Goal: Transaction & Acquisition: Book appointment/travel/reservation

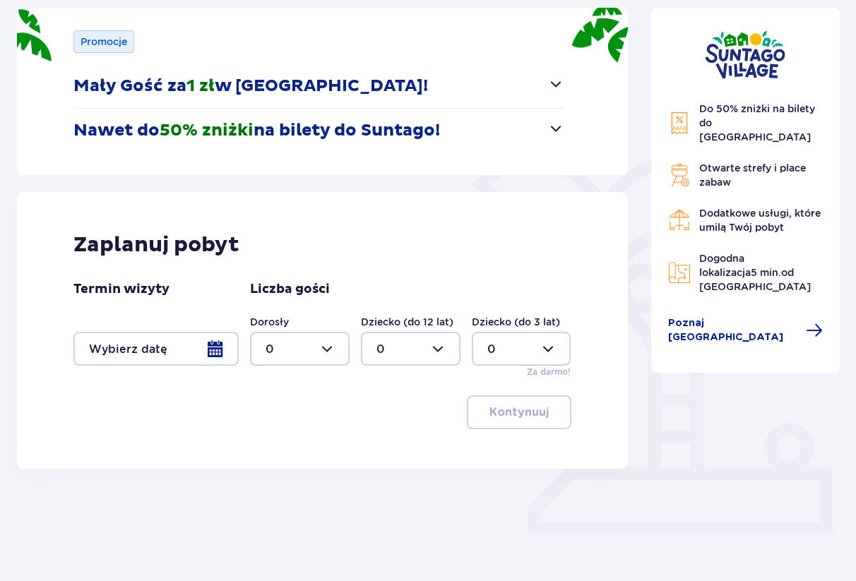
scroll to position [203, 0]
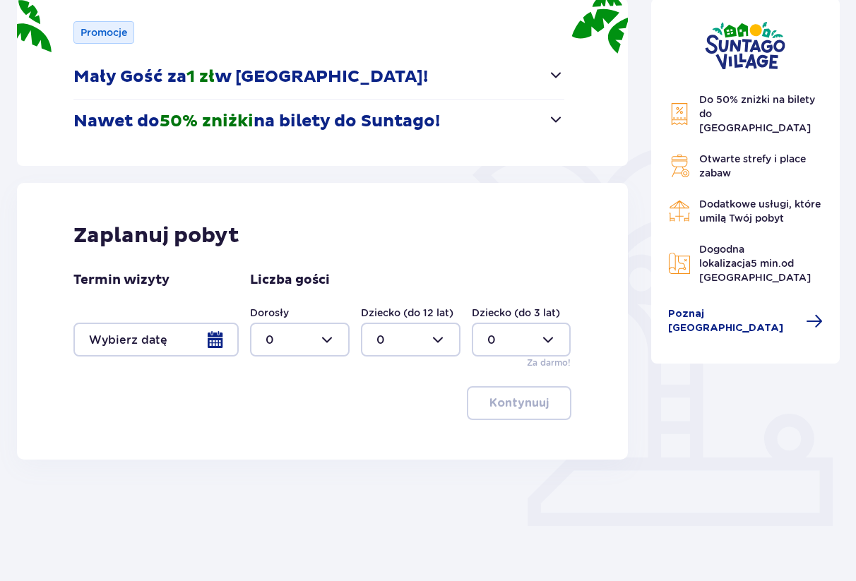
click at [335, 344] on div at bounding box center [300, 340] width 100 height 34
click at [291, 437] on div "2" at bounding box center [299, 442] width 68 height 16
type input "2"
click at [448, 340] on div at bounding box center [411, 340] width 100 height 34
click at [378, 417] on p "1" at bounding box center [378, 413] width 4 height 16
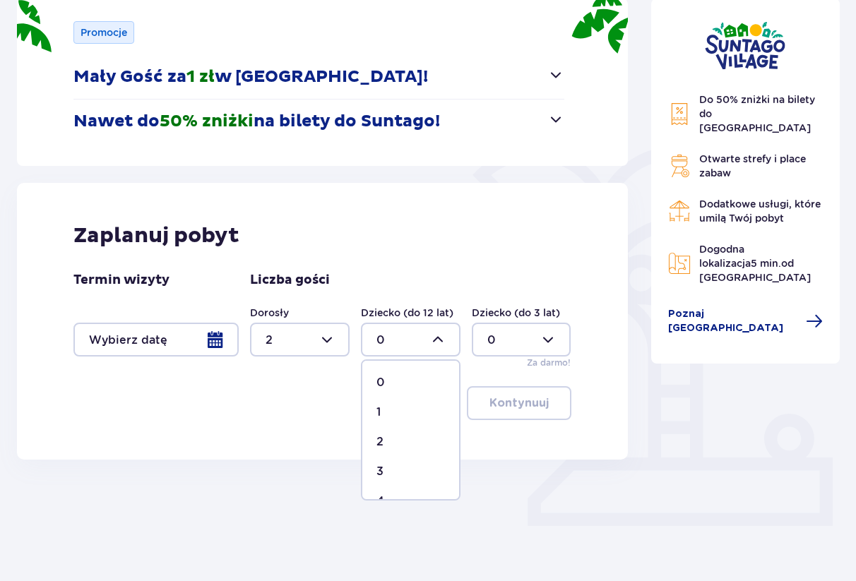
type input "1"
click at [527, 350] on div at bounding box center [522, 340] width 100 height 34
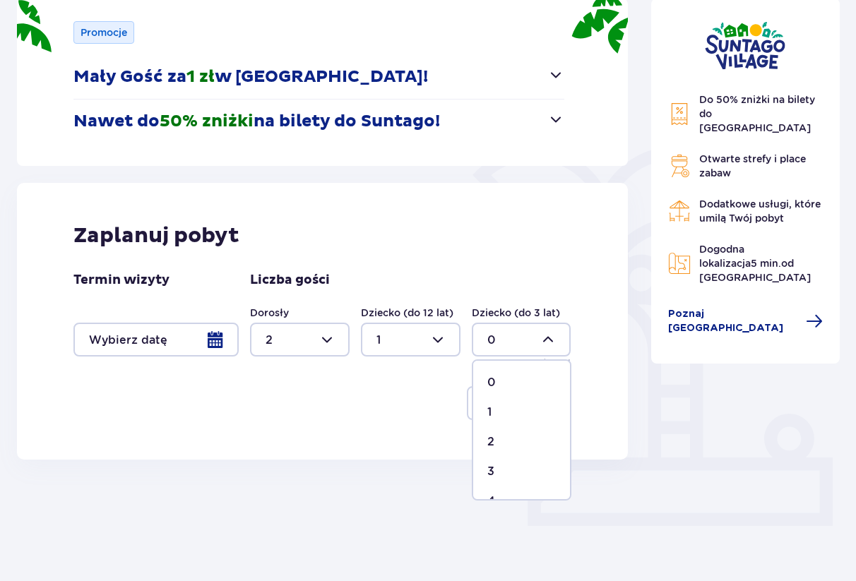
click at [494, 413] on div "1" at bounding box center [521, 413] width 68 height 16
type input "1"
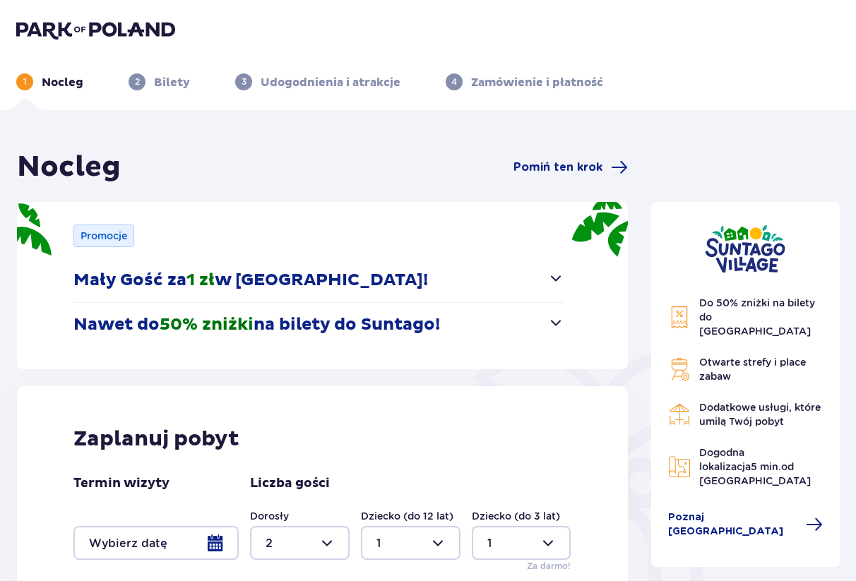
scroll to position [72, 0]
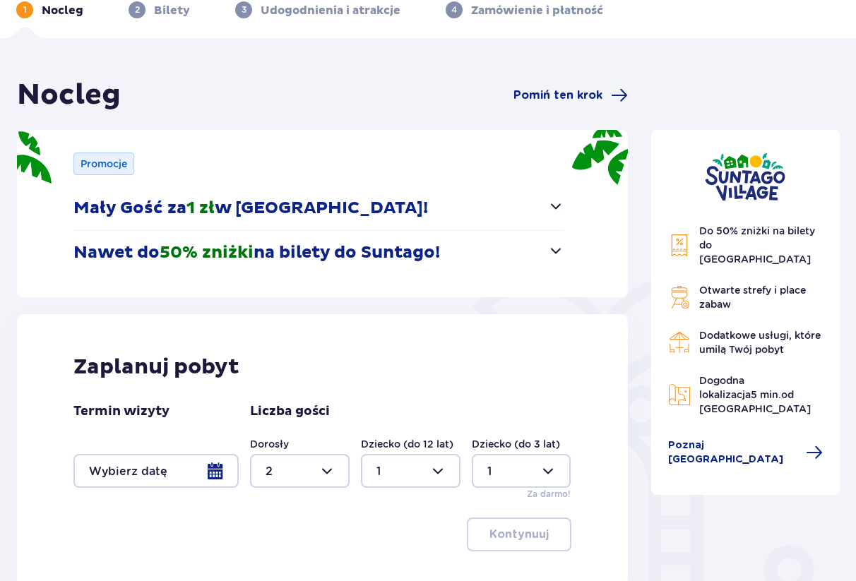
click at [155, 477] on div at bounding box center [155, 471] width 165 height 34
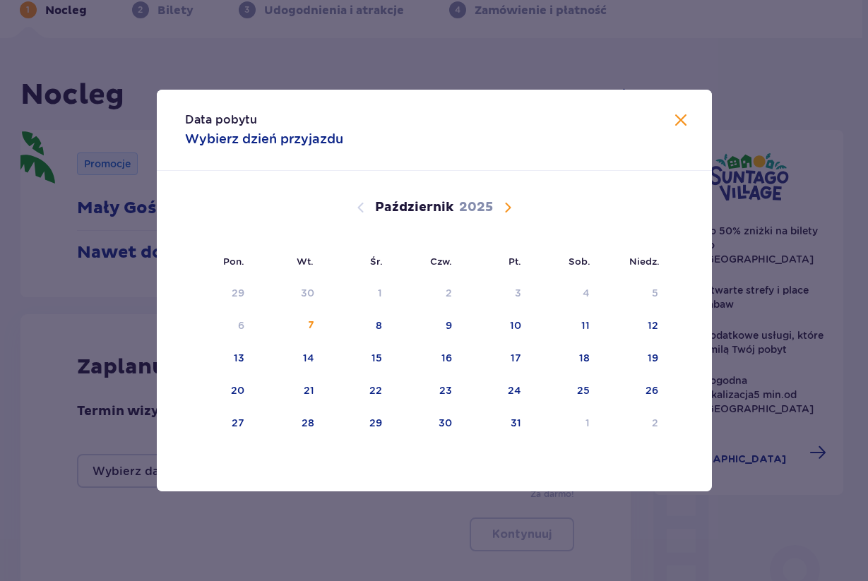
click at [513, 207] on span "Następny miesiąc" at bounding box center [507, 207] width 17 height 17
click at [517, 295] on div "2" at bounding box center [516, 293] width 6 height 14
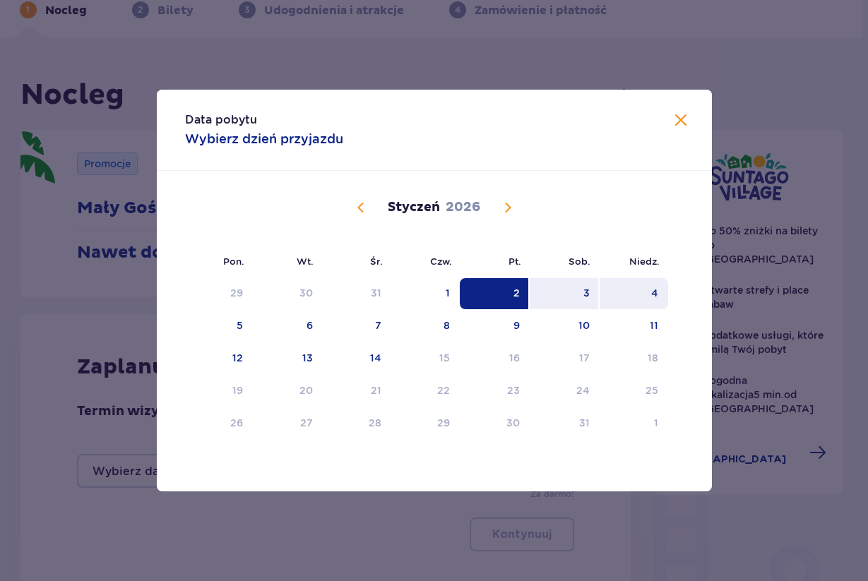
click at [659, 295] on div "4" at bounding box center [633, 293] width 68 height 31
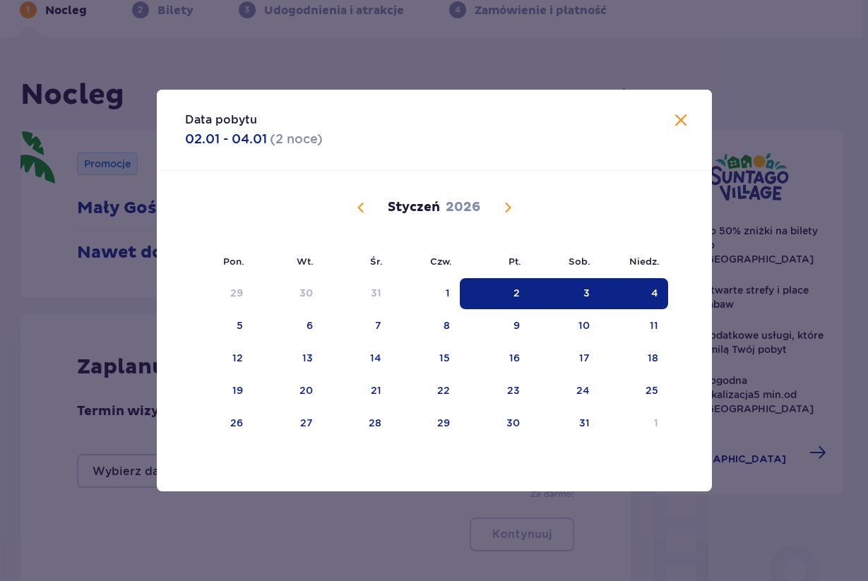
type input "02.01.26 - 04.01.26"
type input "0"
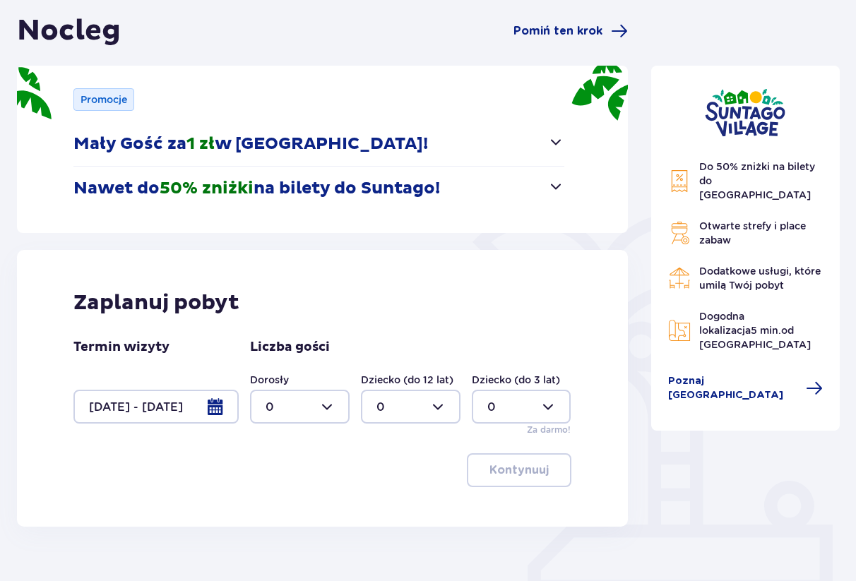
scroll to position [203, 0]
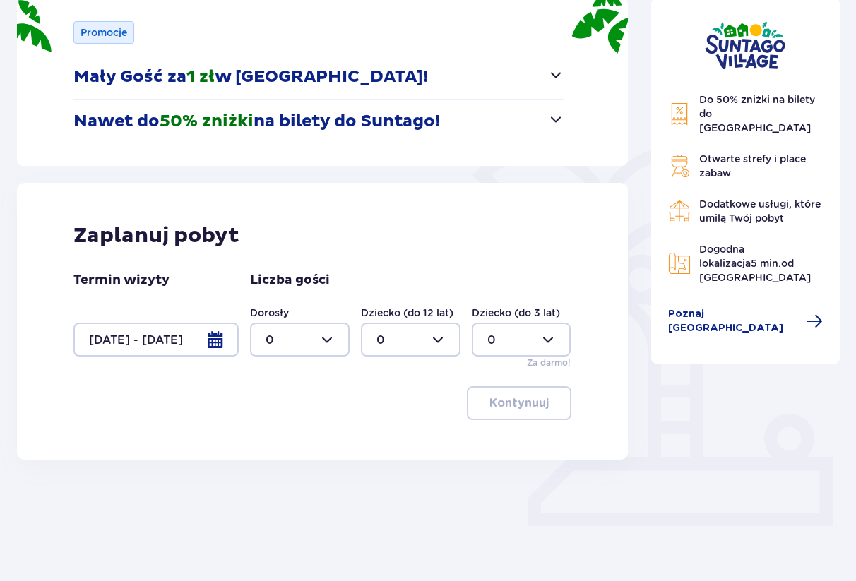
click at [345, 394] on div "Kontynuuj" at bounding box center [322, 403] width 498 height 34
click at [294, 340] on div at bounding box center [300, 340] width 100 height 34
click at [270, 417] on p "4" at bounding box center [269, 421] width 8 height 16
type input "4"
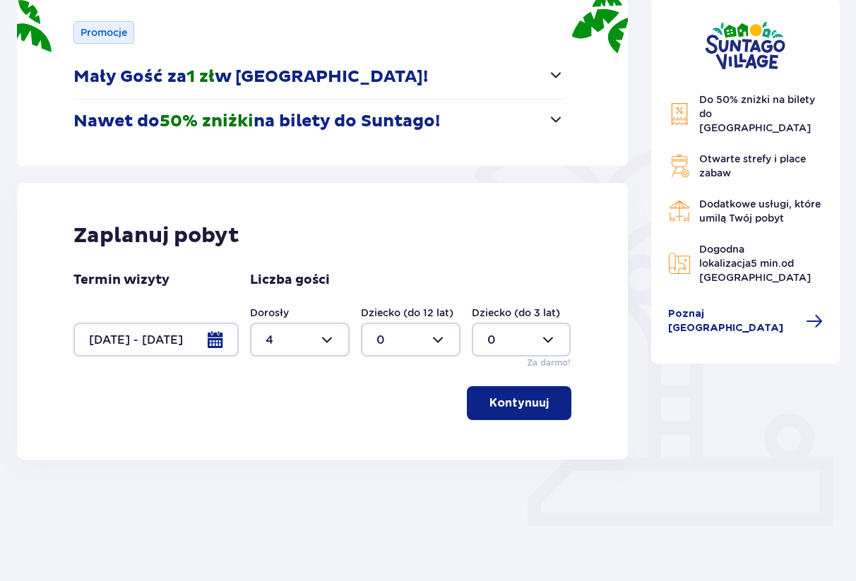
click at [407, 346] on div at bounding box center [411, 340] width 100 height 34
click at [396, 411] on div "1" at bounding box center [410, 413] width 68 height 16
type input "1"
click at [518, 338] on div at bounding box center [522, 340] width 100 height 34
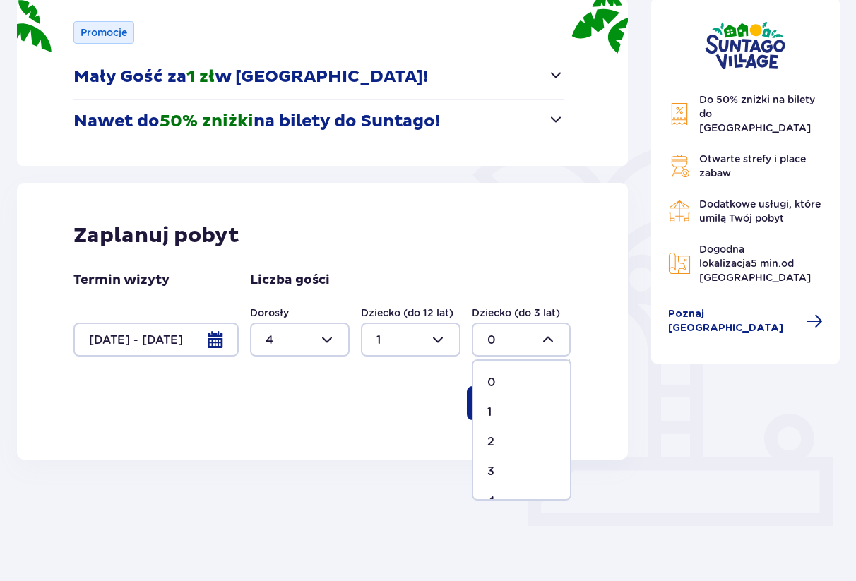
click at [491, 409] on p "1" at bounding box center [489, 413] width 4 height 16
type input "1"
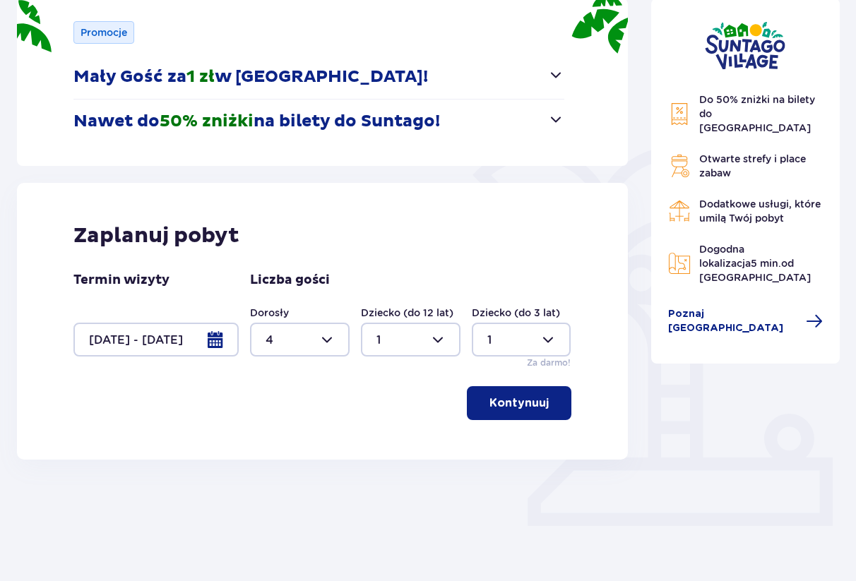
click at [491, 409] on p "Kontynuuj" at bounding box center [518, 403] width 59 height 16
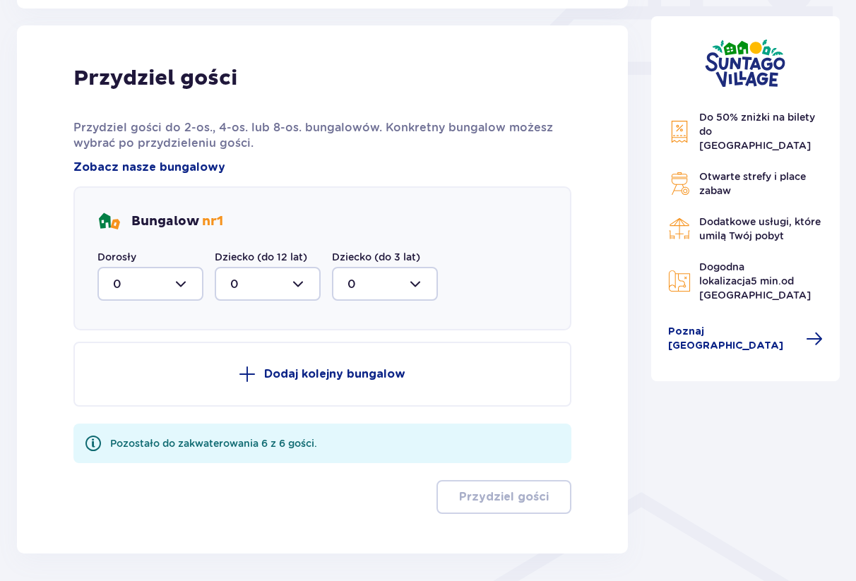
scroll to position [663, 0]
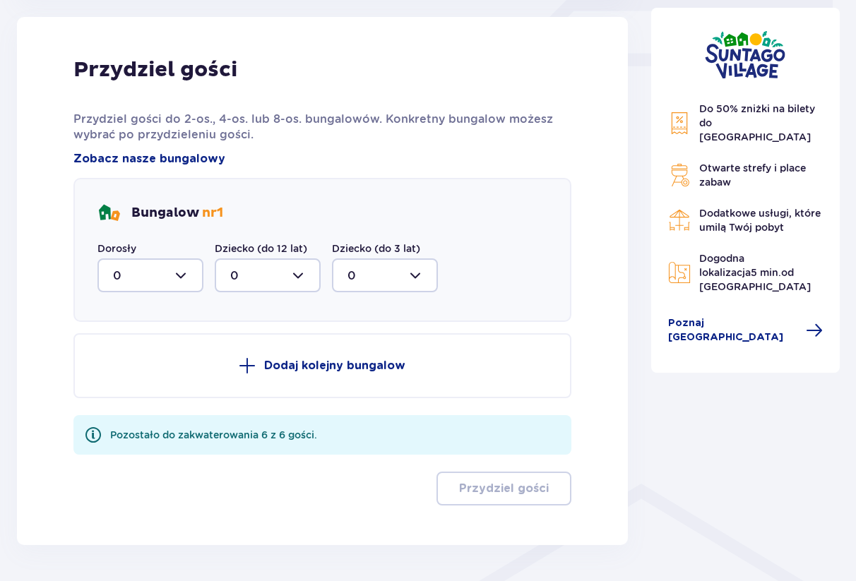
click at [189, 275] on div at bounding box center [150, 275] width 106 height 34
click at [128, 374] on div "2" at bounding box center [150, 378] width 75 height 16
type input "2"
click at [303, 265] on div at bounding box center [268, 275] width 106 height 34
click at [258, 352] on div "1" at bounding box center [267, 348] width 75 height 16
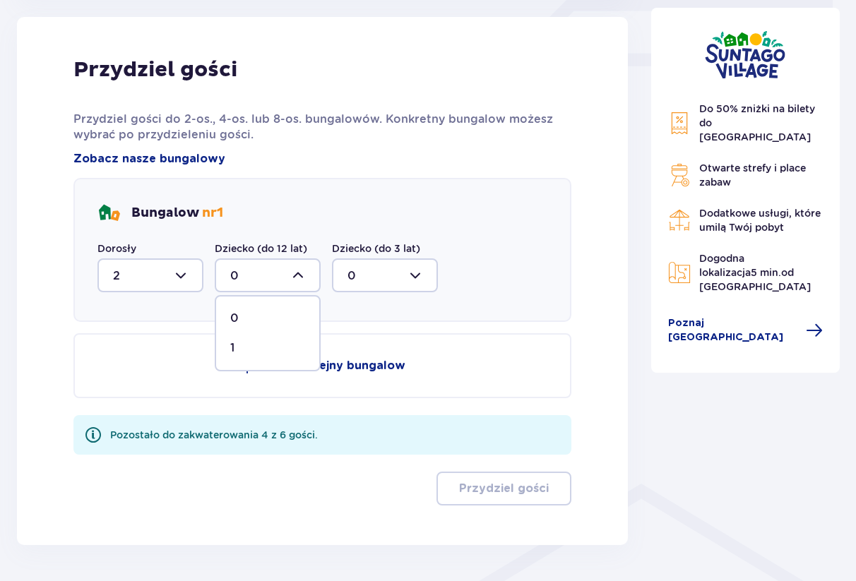
type input "1"
click at [395, 261] on div at bounding box center [385, 275] width 106 height 34
click at [345, 346] on span "1" at bounding box center [384, 348] width 103 height 30
type input "1"
click at [311, 376] on button "Dodaj kolejny bungalow" at bounding box center [322, 365] width 498 height 65
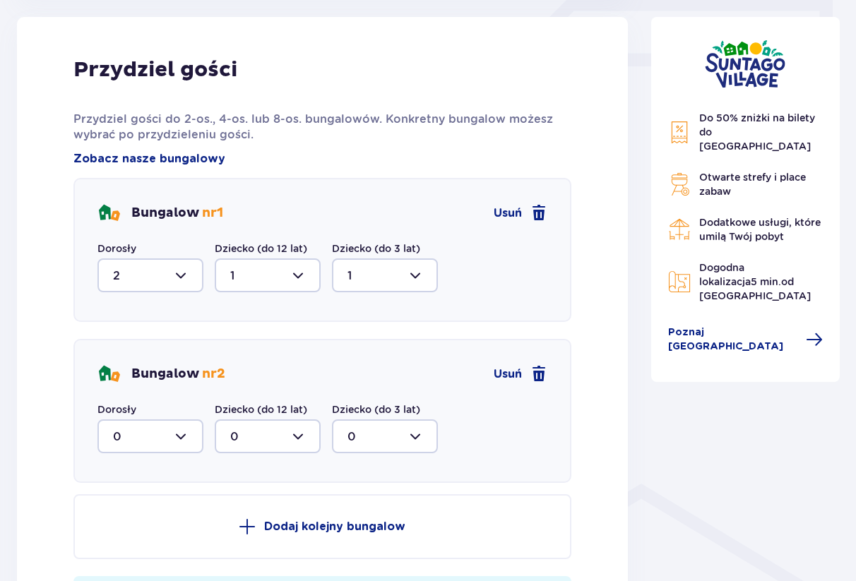
click at [177, 438] on div at bounding box center [150, 436] width 106 height 34
click at [162, 543] on div "2" at bounding box center [150, 539] width 75 height 16
type input "2"
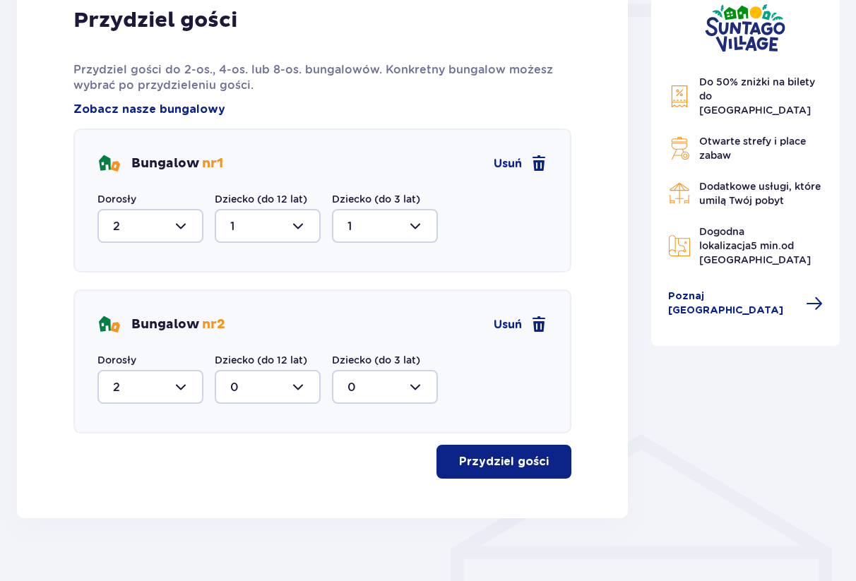
scroll to position [734, 0]
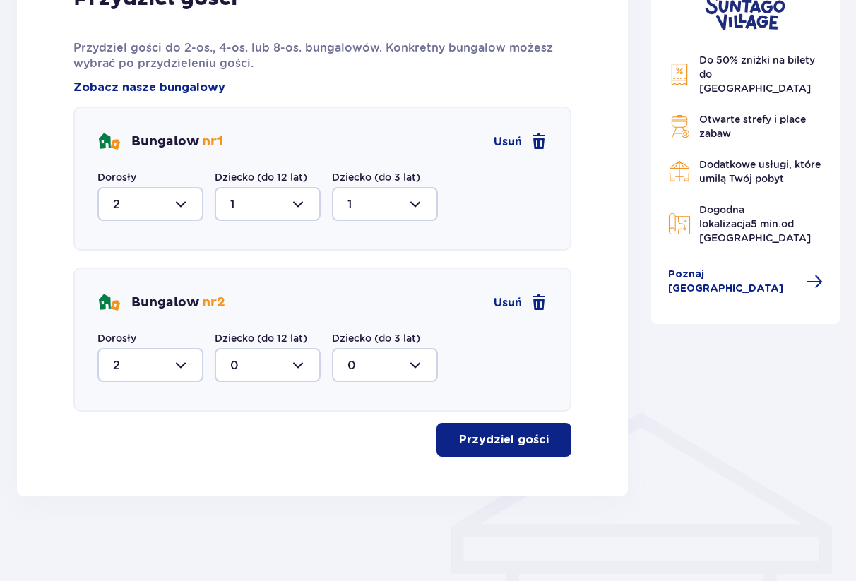
click at [542, 436] on button "Przydziel gości" at bounding box center [503, 440] width 135 height 34
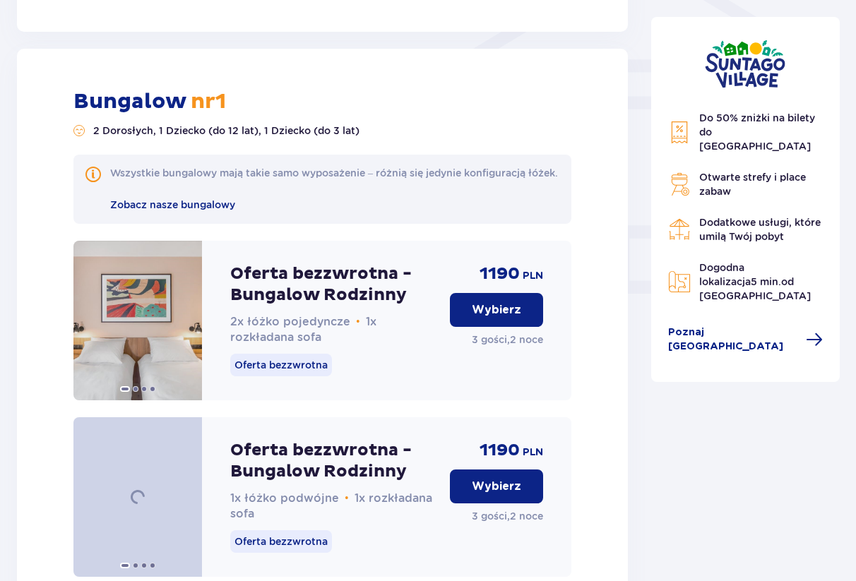
scroll to position [1231, 0]
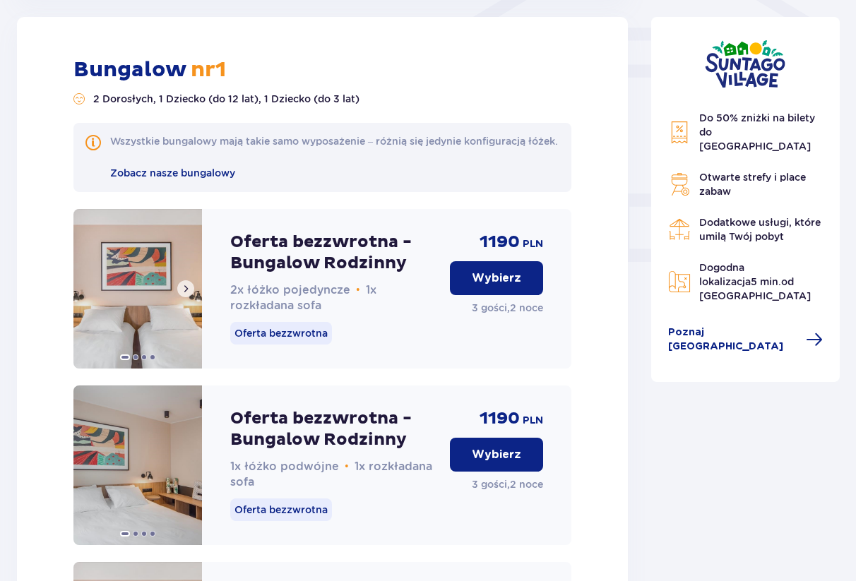
click at [186, 294] on span at bounding box center [185, 288] width 11 height 11
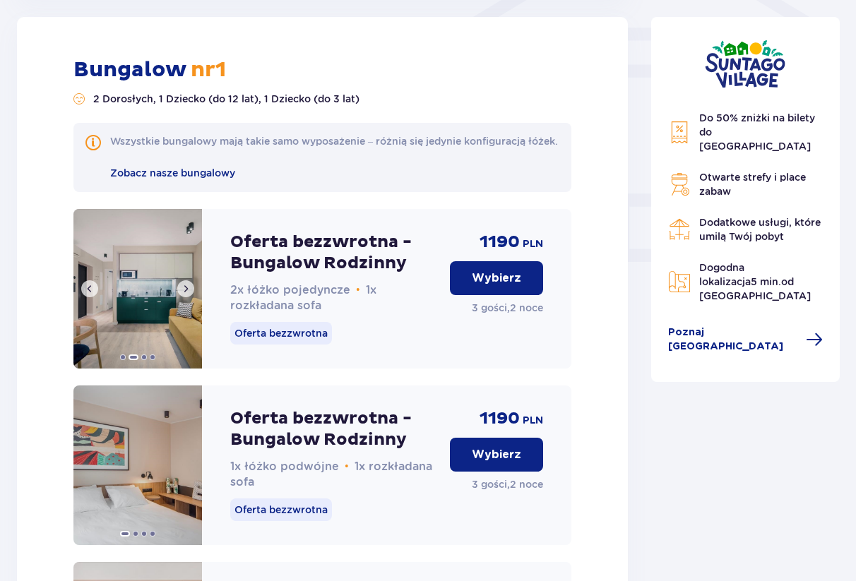
click at [186, 294] on span at bounding box center [185, 288] width 11 height 11
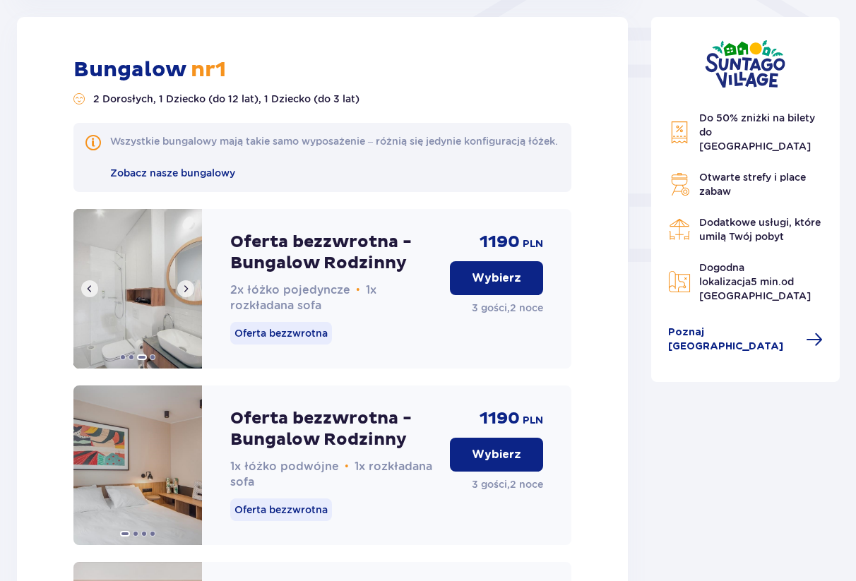
click at [186, 294] on span at bounding box center [185, 288] width 11 height 11
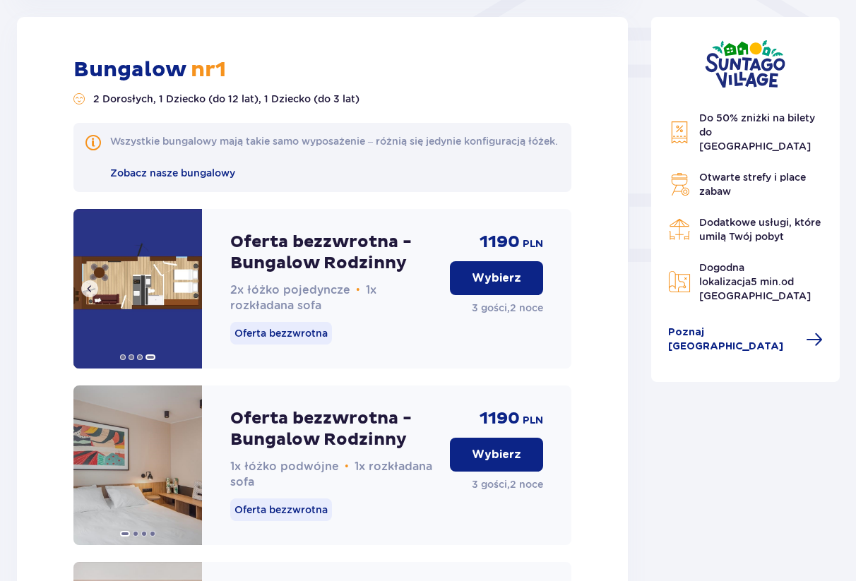
click at [186, 305] on img at bounding box center [137, 289] width 129 height 160
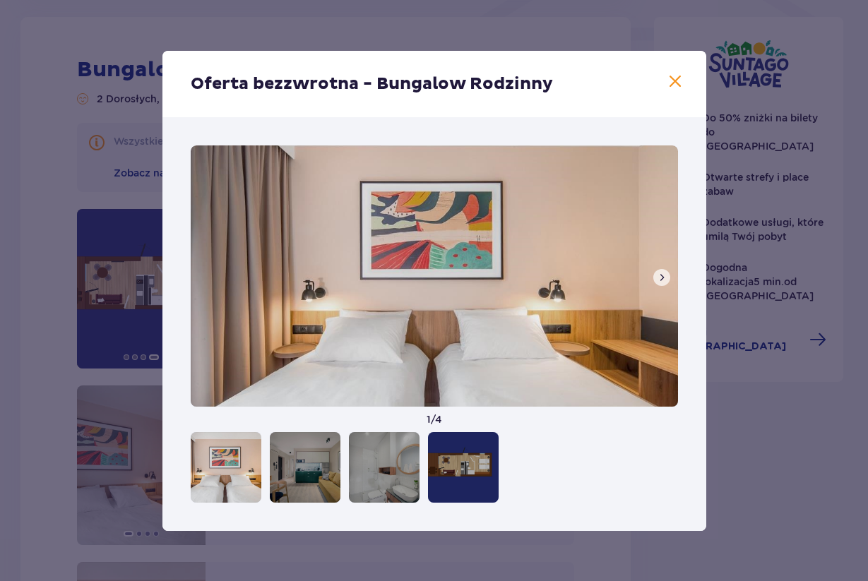
click at [657, 274] on span at bounding box center [661, 277] width 11 height 11
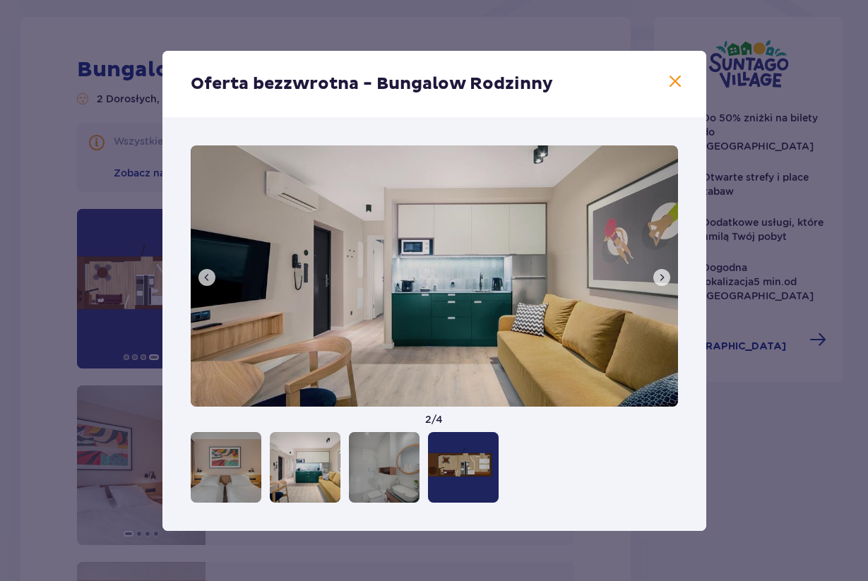
click at [657, 274] on span at bounding box center [661, 277] width 11 height 11
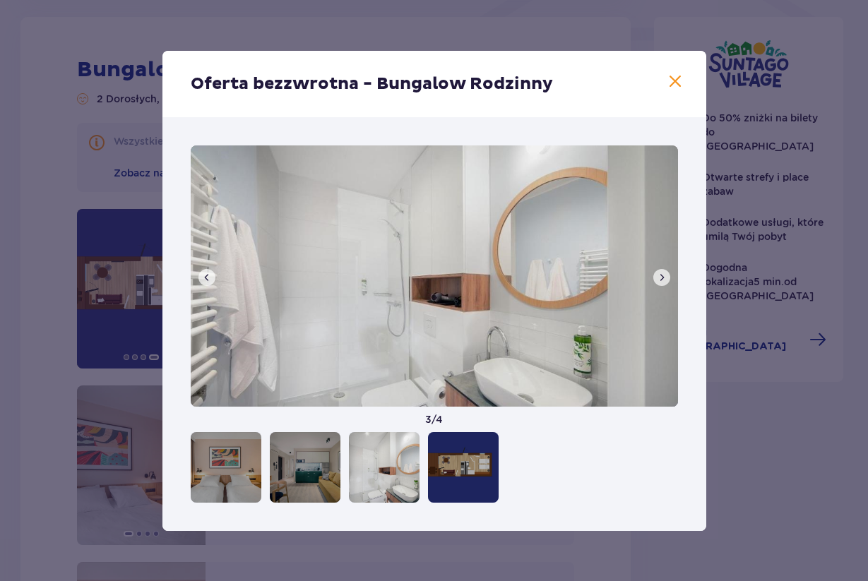
click at [657, 274] on span at bounding box center [661, 277] width 11 height 11
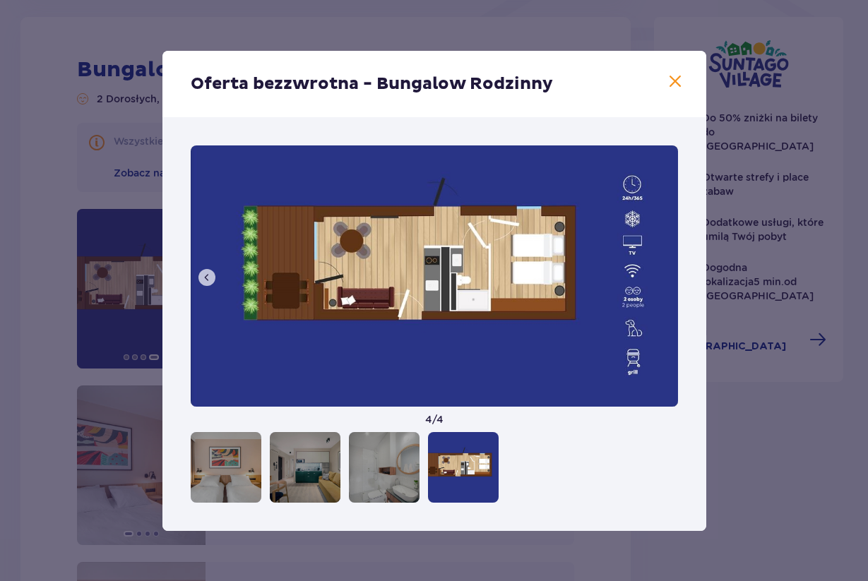
click at [671, 85] on span at bounding box center [675, 81] width 17 height 17
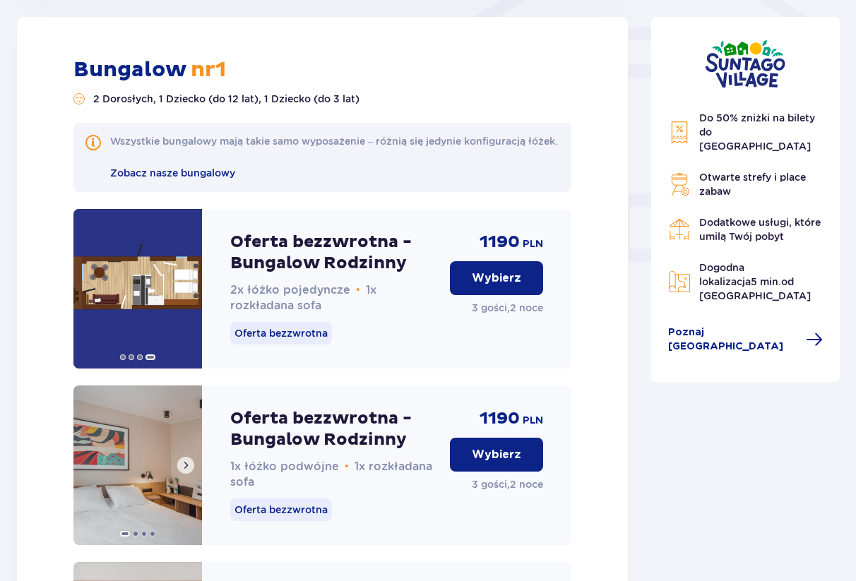
click at [184, 471] on span at bounding box center [185, 465] width 11 height 11
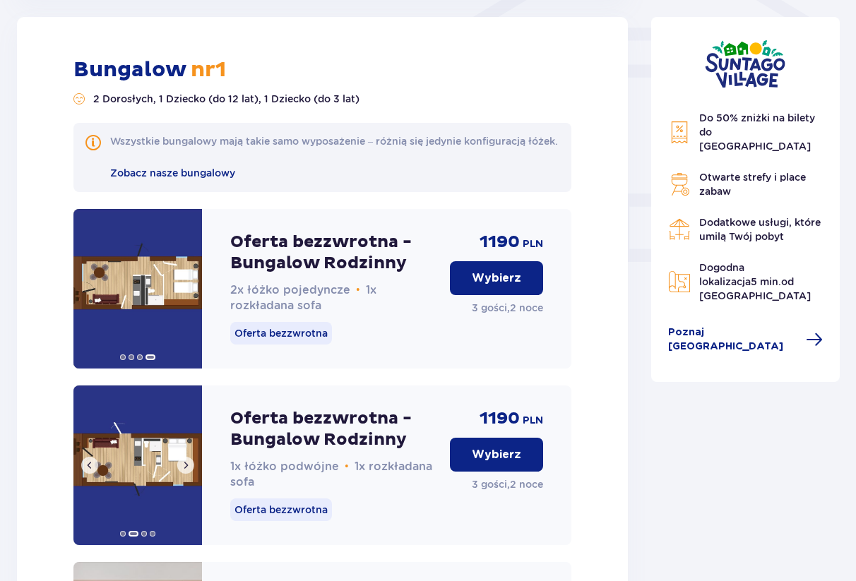
click at [184, 471] on span at bounding box center [185, 465] width 11 height 11
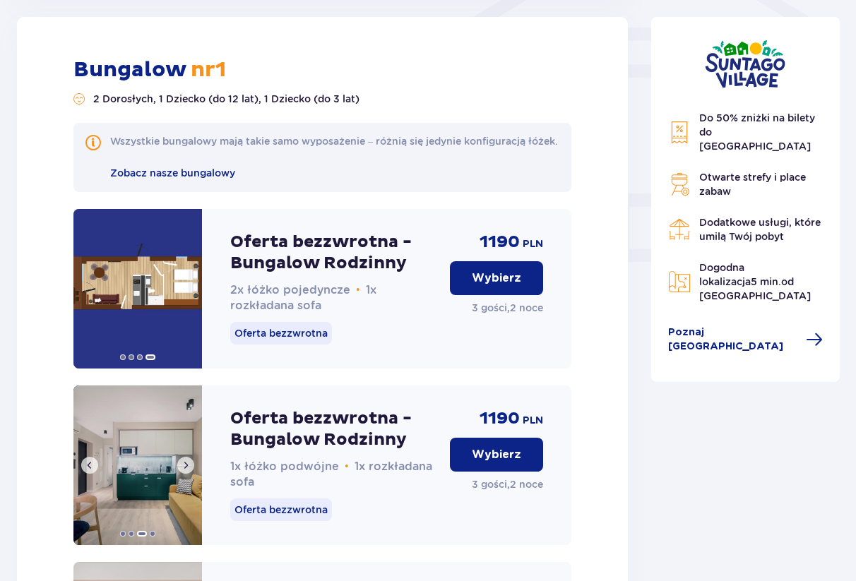
click at [184, 471] on span at bounding box center [185, 465] width 11 height 11
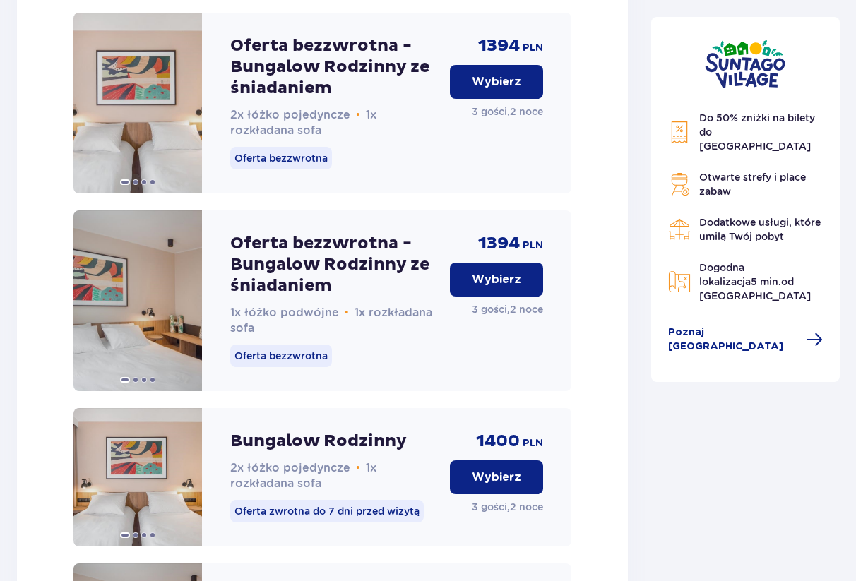
scroll to position [1879, 0]
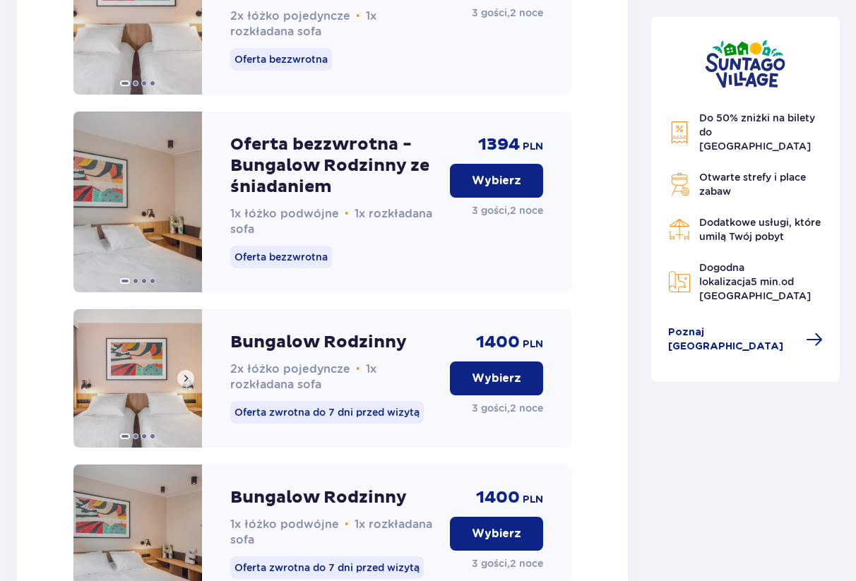
click at [193, 387] on button at bounding box center [185, 378] width 17 height 17
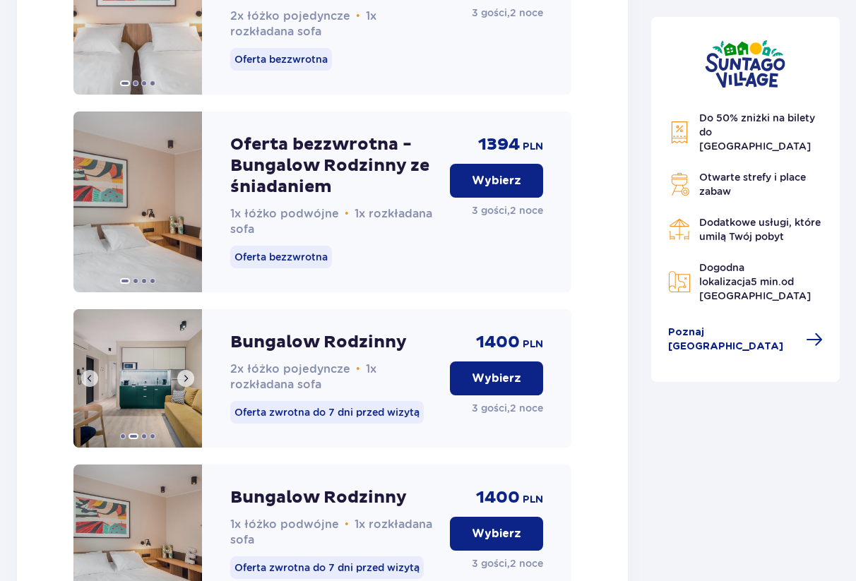
click at [189, 384] on span at bounding box center [185, 378] width 11 height 11
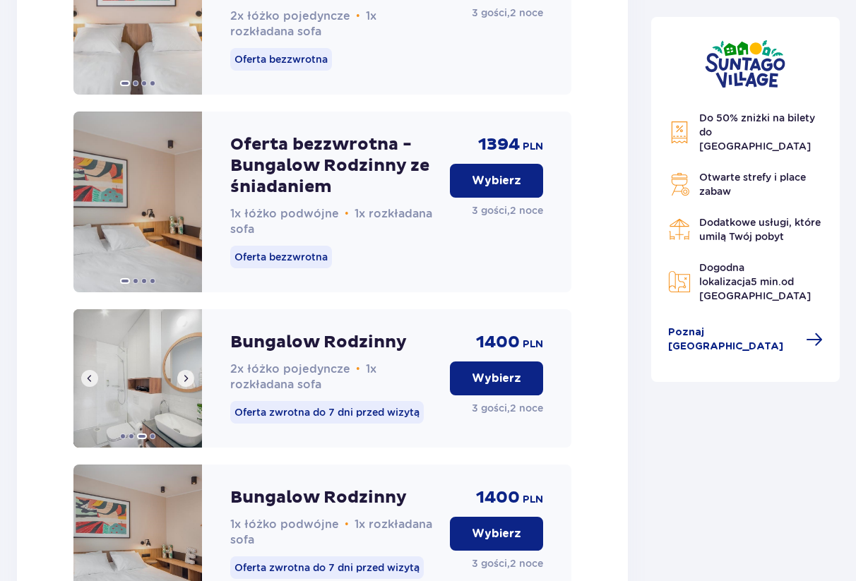
click at [189, 384] on span at bounding box center [185, 378] width 11 height 11
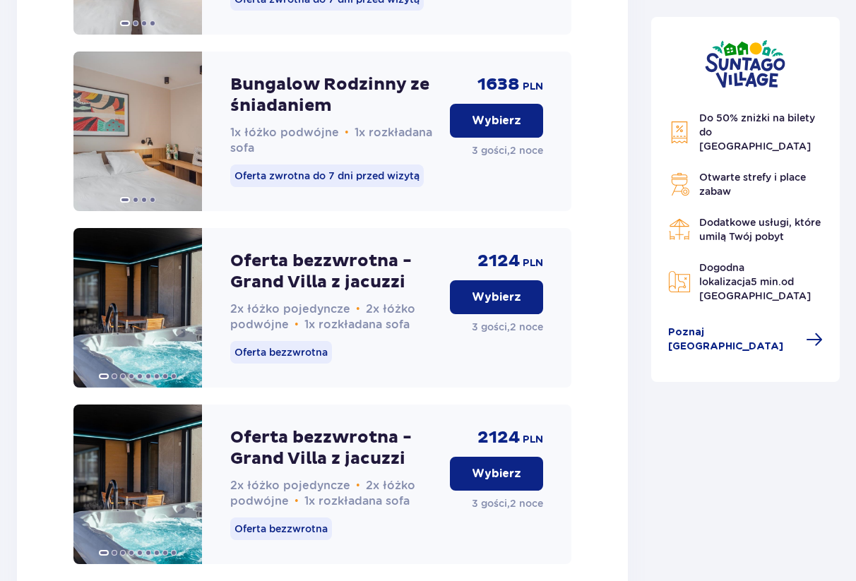
scroll to position [2671, 0]
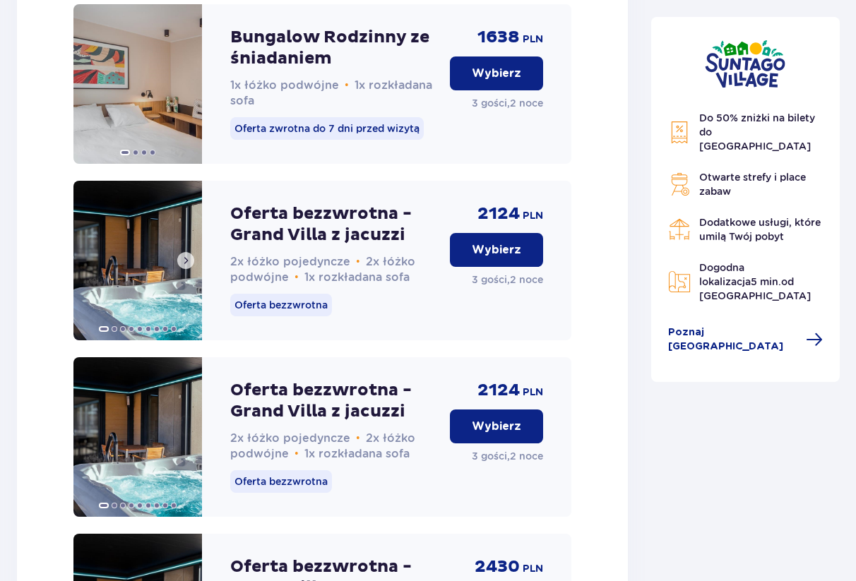
click at [185, 266] on span at bounding box center [185, 260] width 11 height 11
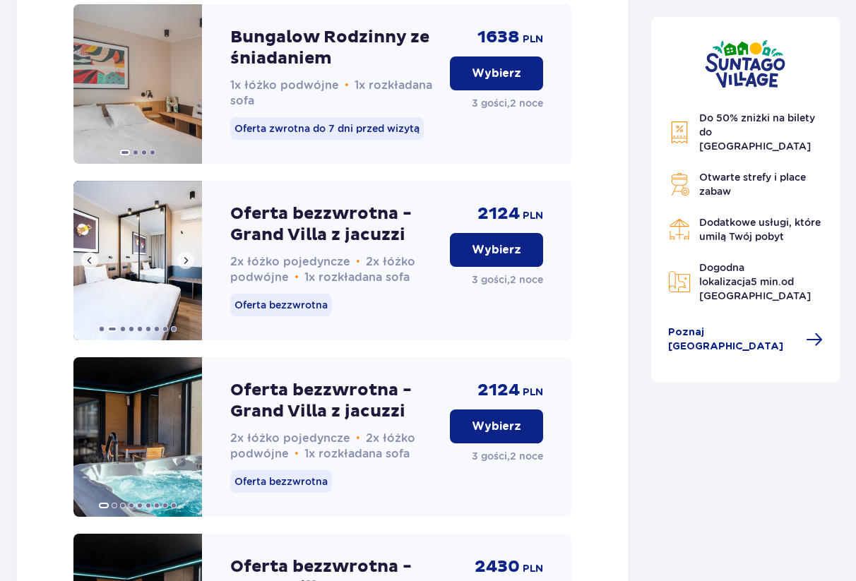
click at [185, 266] on span at bounding box center [185, 260] width 11 height 11
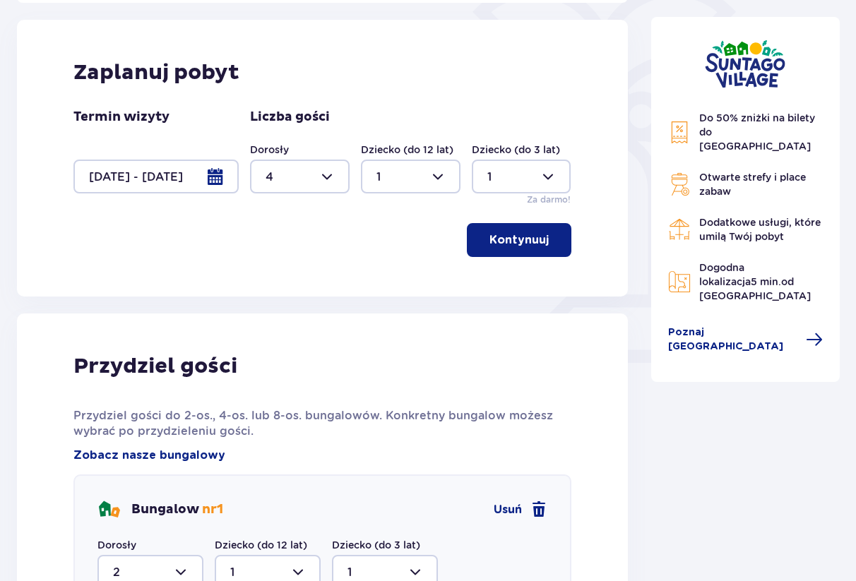
scroll to position [655, 0]
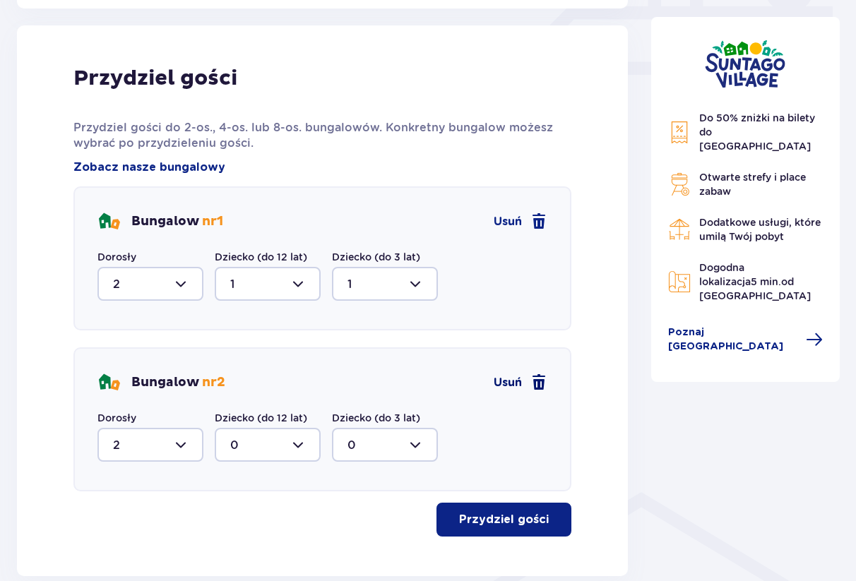
click at [515, 381] on span "Usuń" at bounding box center [508, 383] width 28 height 16
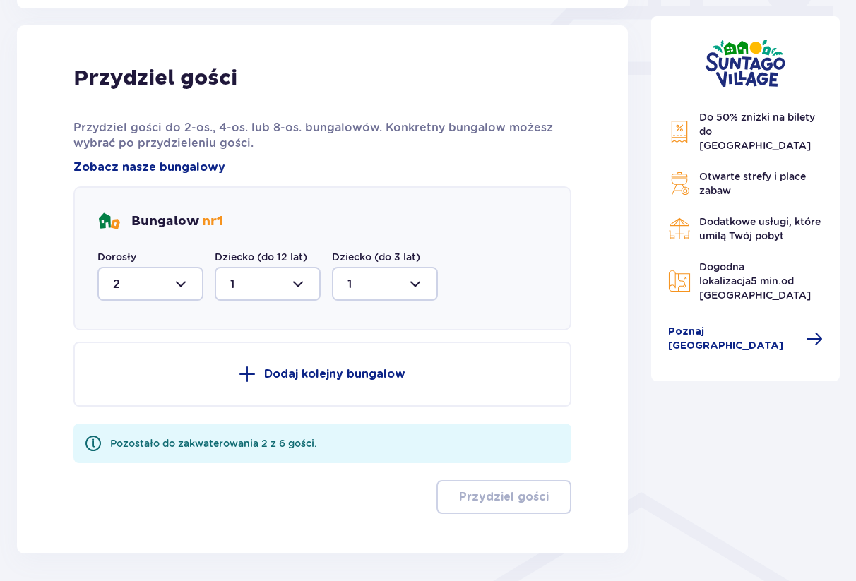
click at [181, 279] on div at bounding box center [150, 284] width 106 height 34
click at [125, 419] on div "4" at bounding box center [150, 422] width 75 height 16
type input "4"
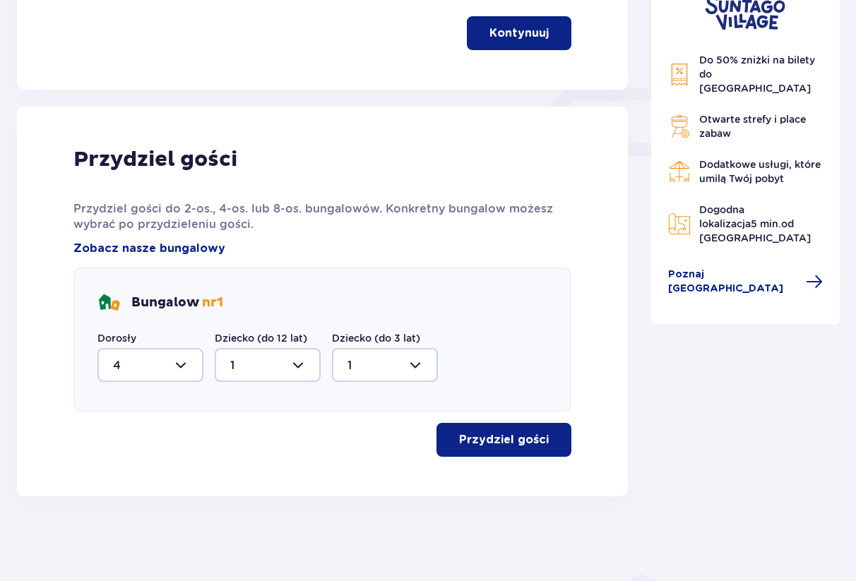
scroll to position [573, 0]
click at [508, 442] on p "Przydziel gości" at bounding box center [504, 440] width 90 height 16
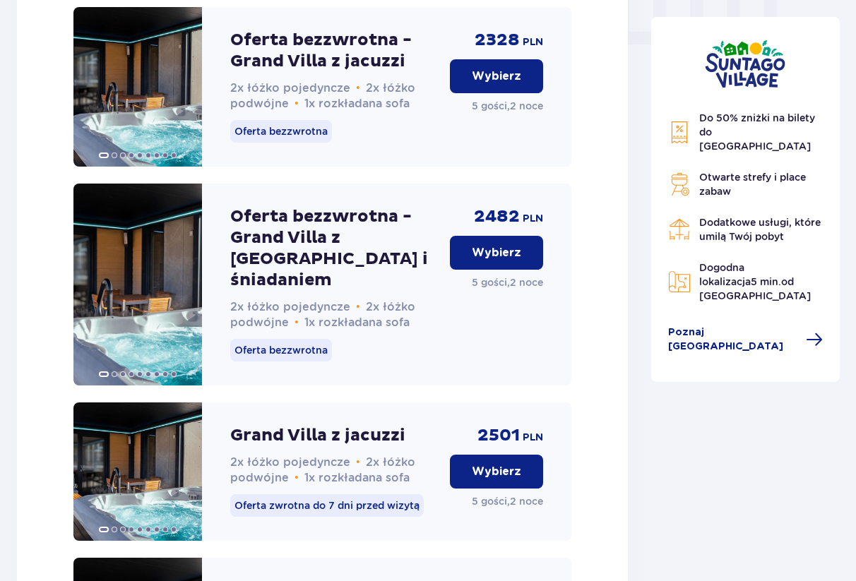
scroll to position [1430, 0]
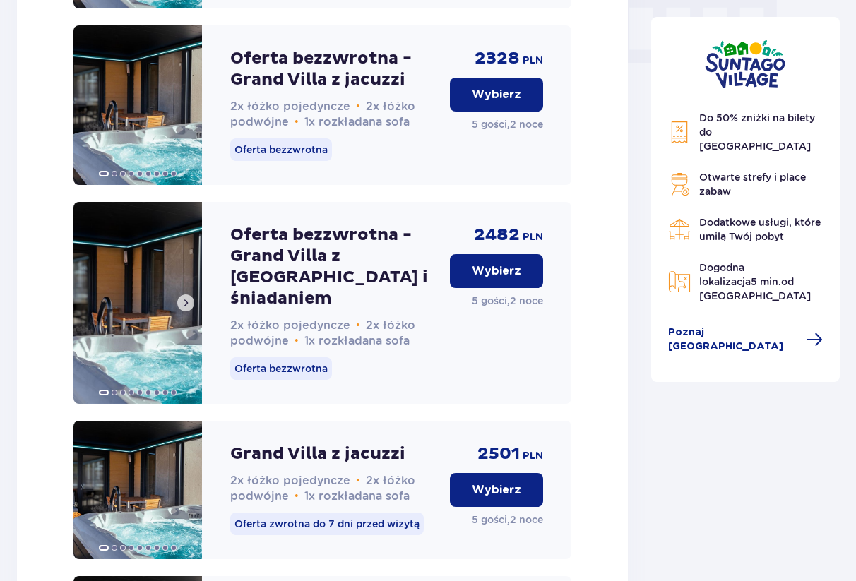
click at [185, 305] on span at bounding box center [185, 302] width 11 height 11
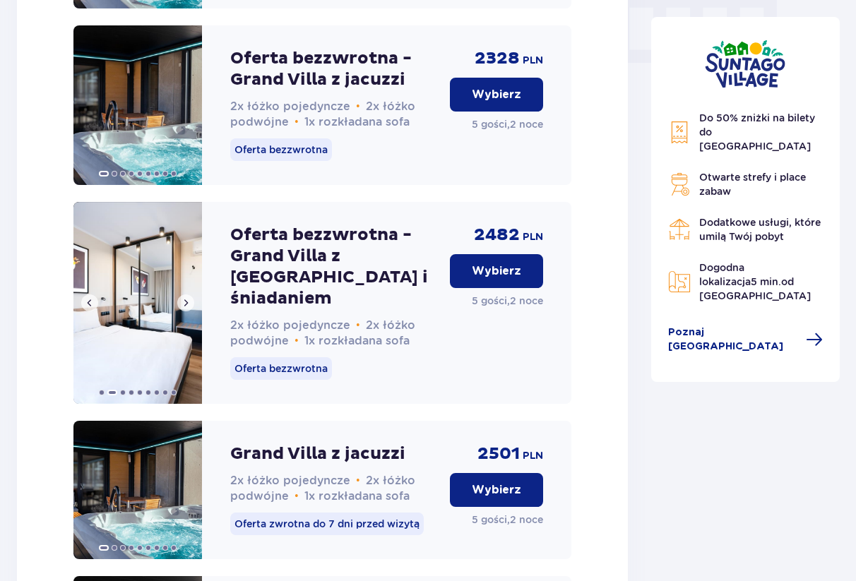
click at [185, 305] on span at bounding box center [185, 302] width 11 height 11
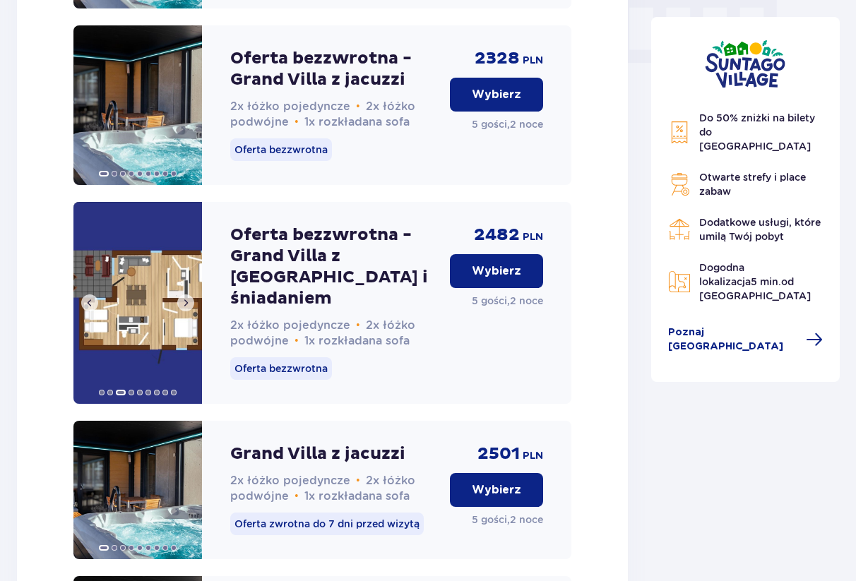
click at [185, 305] on span at bounding box center [185, 302] width 11 height 11
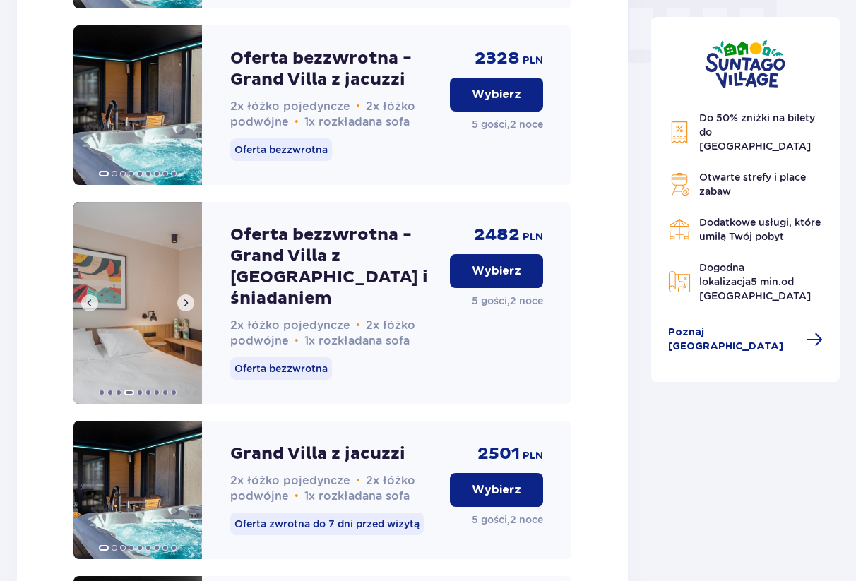
click at [185, 305] on span at bounding box center [185, 302] width 11 height 11
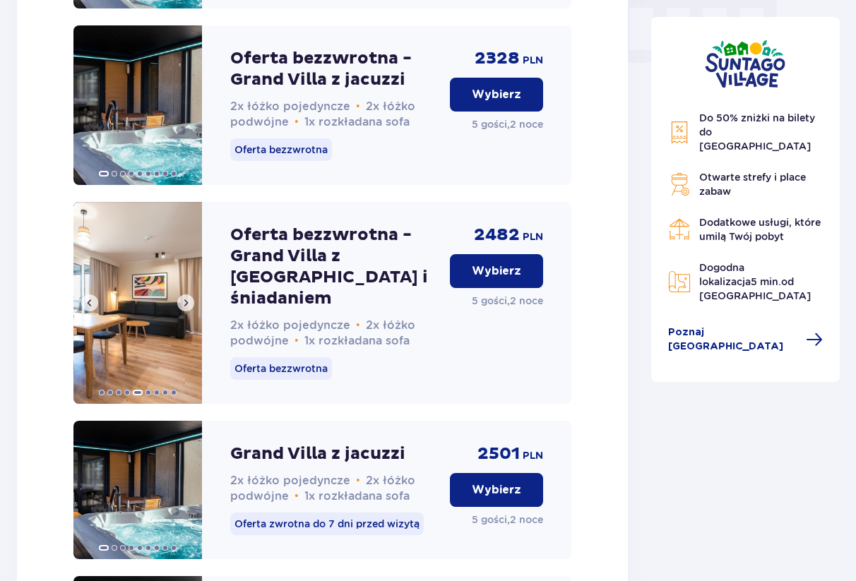
click at [185, 305] on span at bounding box center [185, 302] width 11 height 11
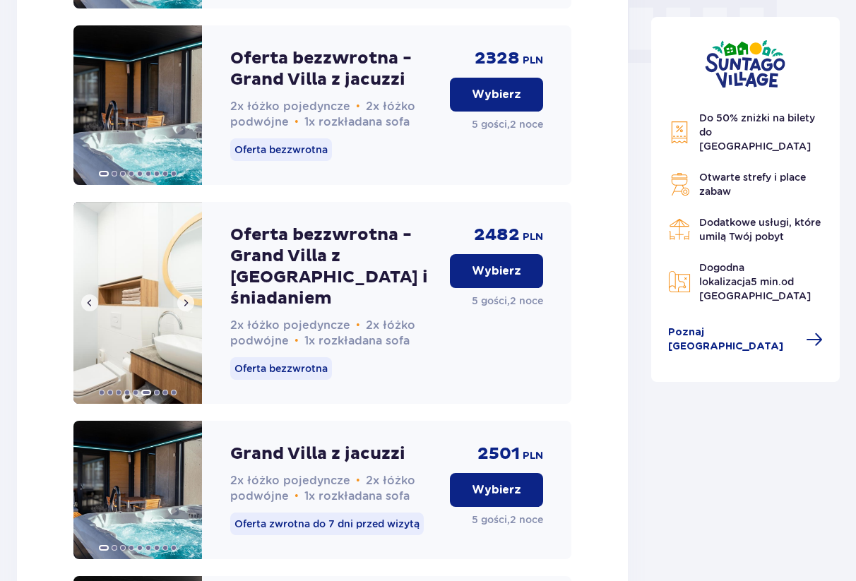
click at [185, 305] on span at bounding box center [185, 302] width 11 height 11
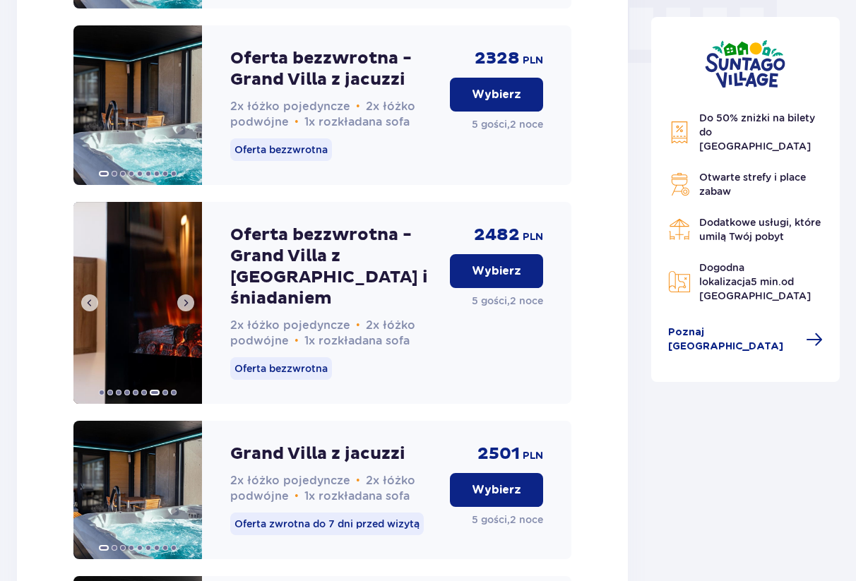
click at [185, 305] on span at bounding box center [185, 302] width 11 height 11
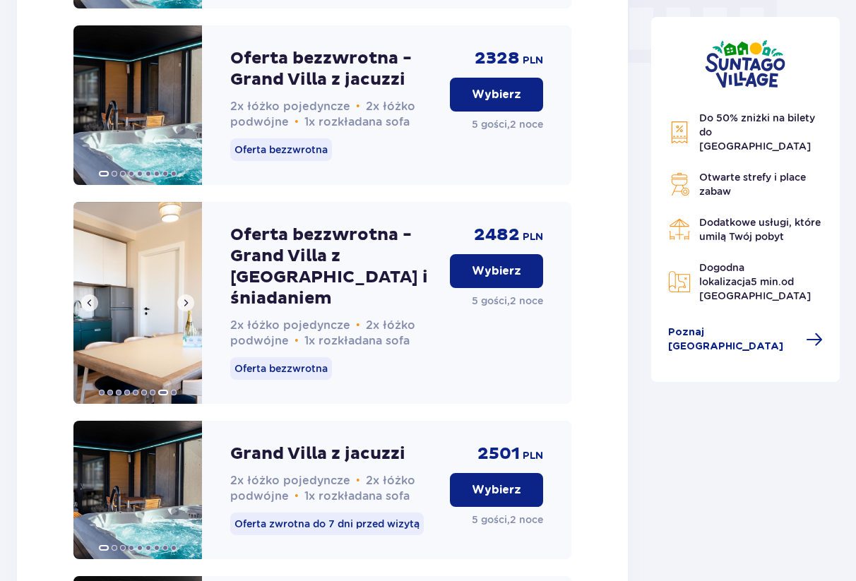
click at [185, 305] on span at bounding box center [185, 302] width 11 height 11
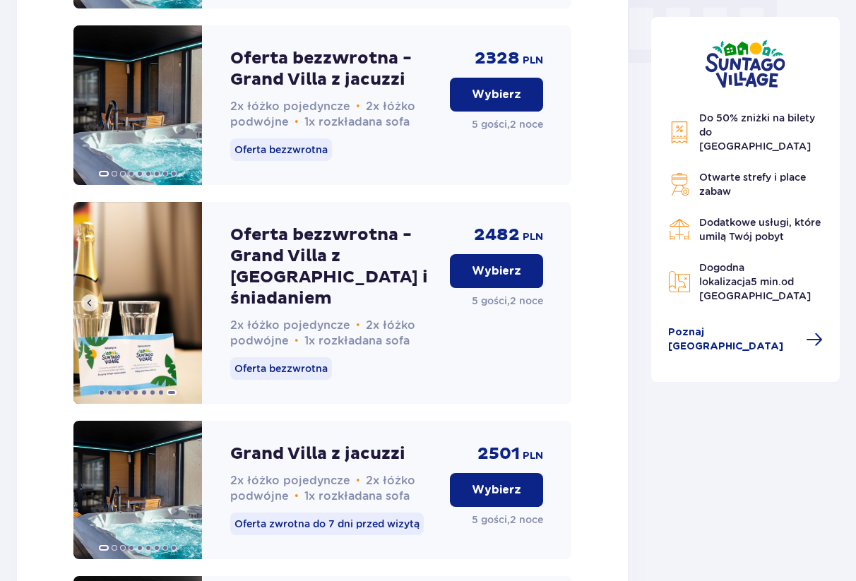
click at [185, 305] on img at bounding box center [137, 303] width 129 height 202
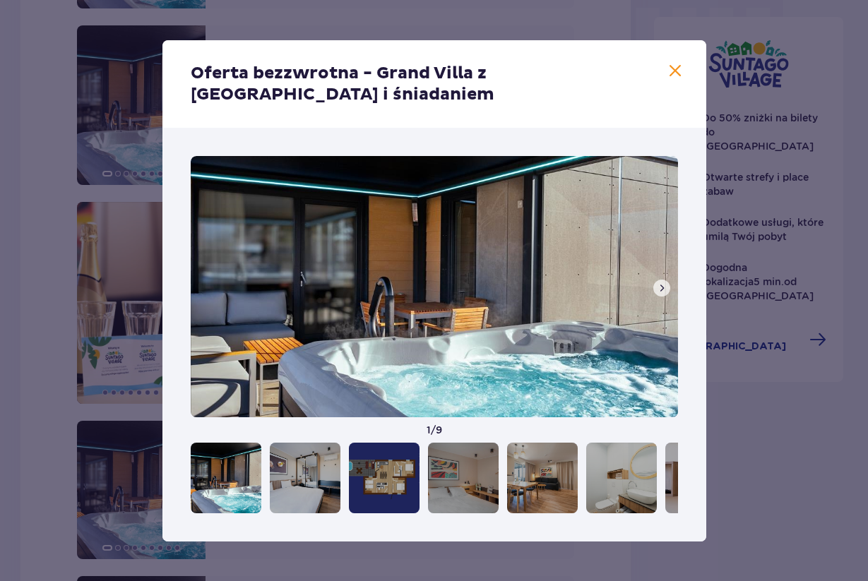
click at [669, 76] on span at bounding box center [675, 71] width 17 height 17
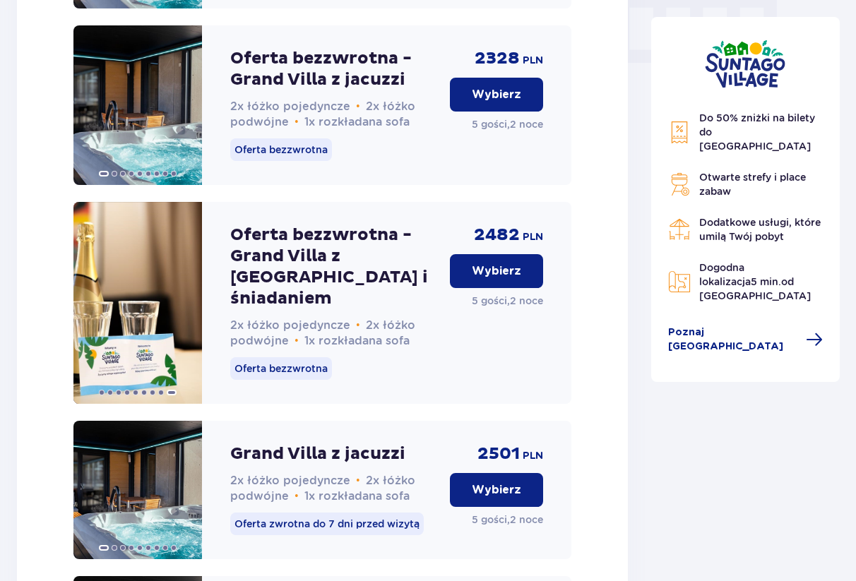
click at [494, 279] on p "Wybierz" at bounding box center [496, 271] width 49 height 16
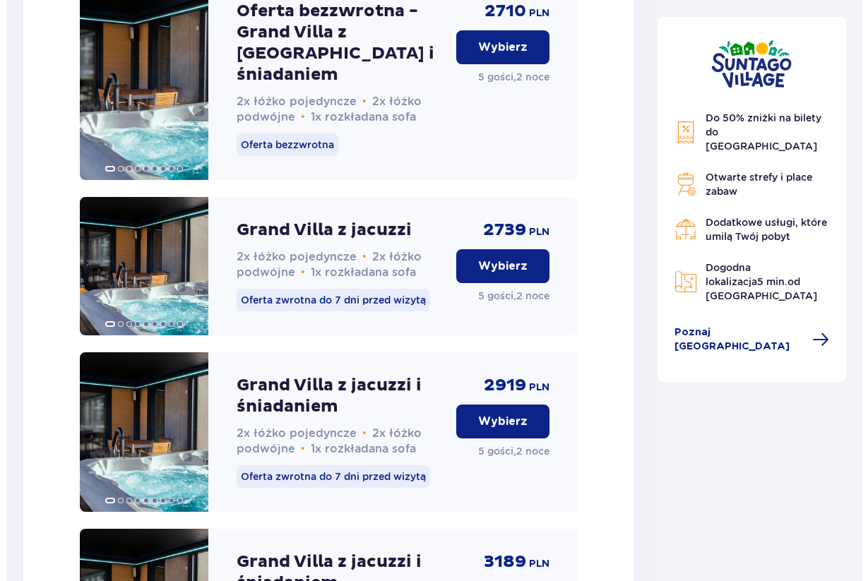
scroll to position [1812, 0]
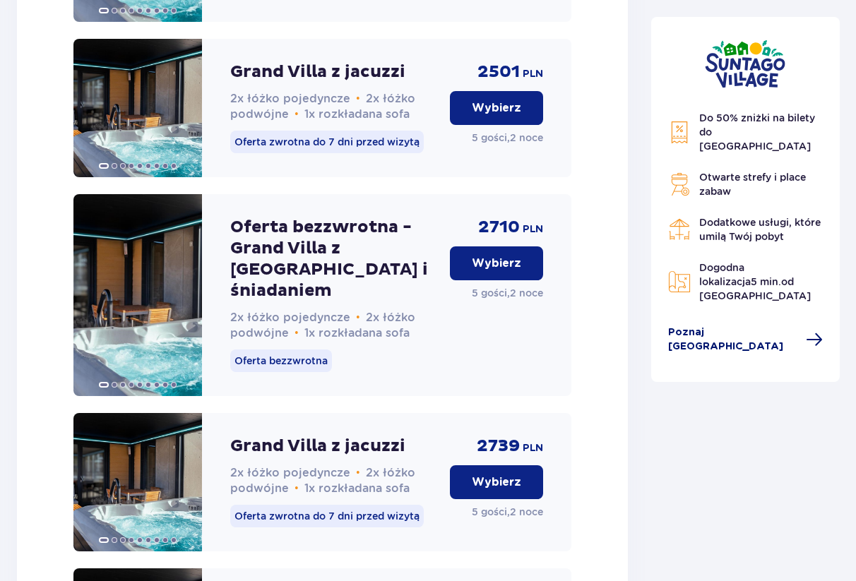
click at [754, 326] on span "Poznaj Suntago Village" at bounding box center [733, 340] width 130 height 28
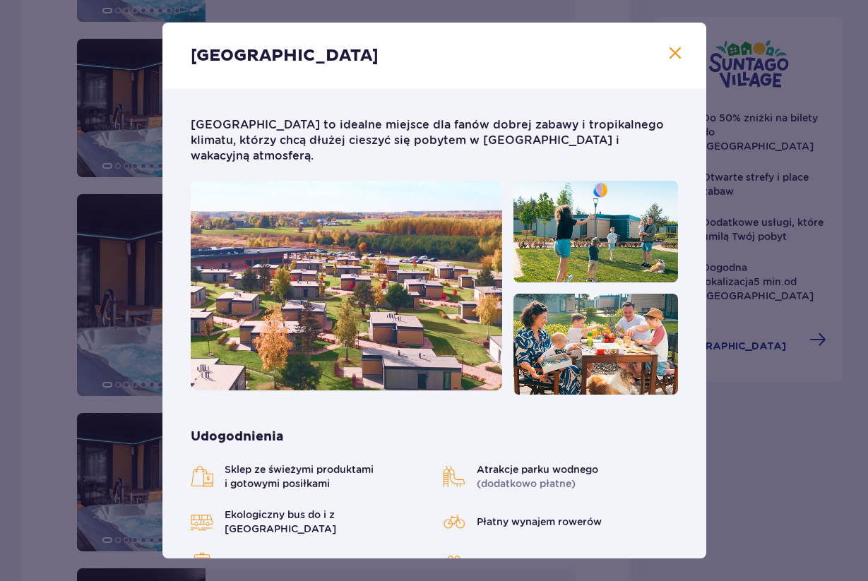
click at [667, 52] on span "Zamknij" at bounding box center [675, 53] width 17 height 17
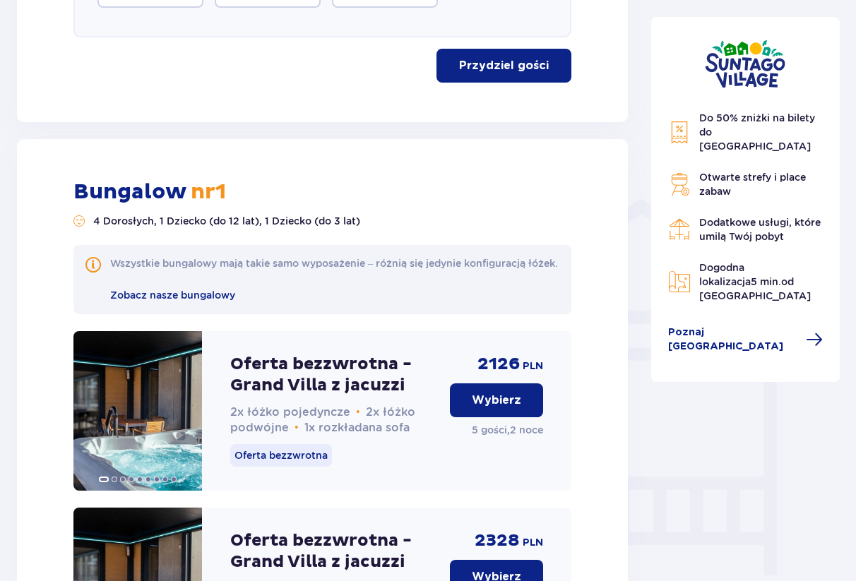
scroll to position [660, 0]
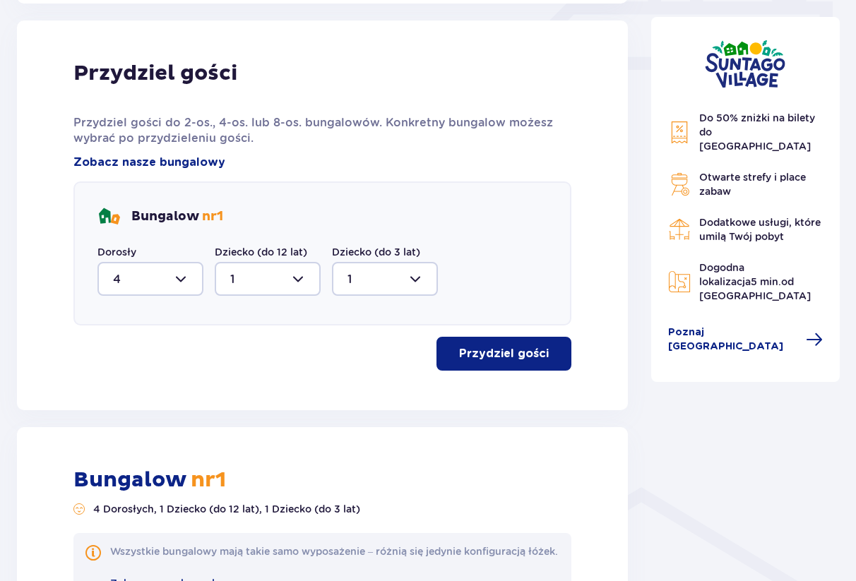
click at [184, 273] on div at bounding box center [150, 279] width 106 height 34
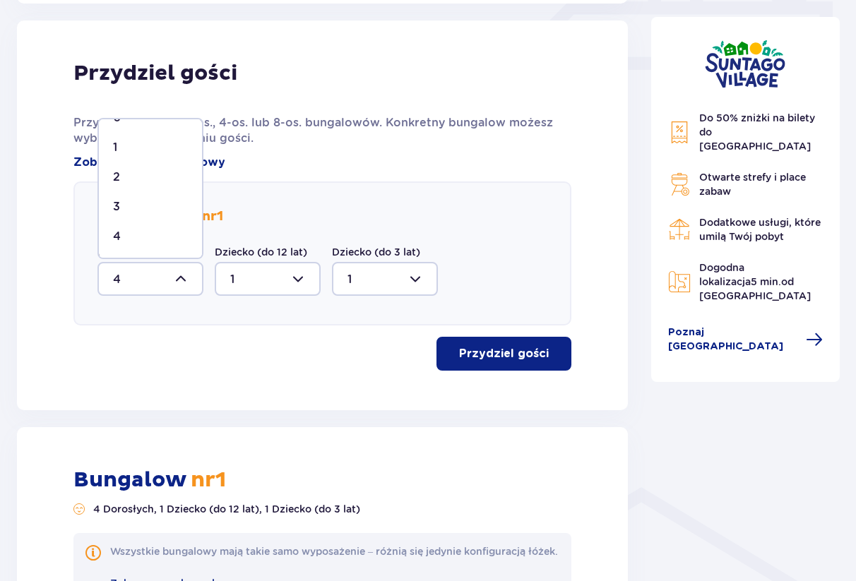
scroll to position [24, 0]
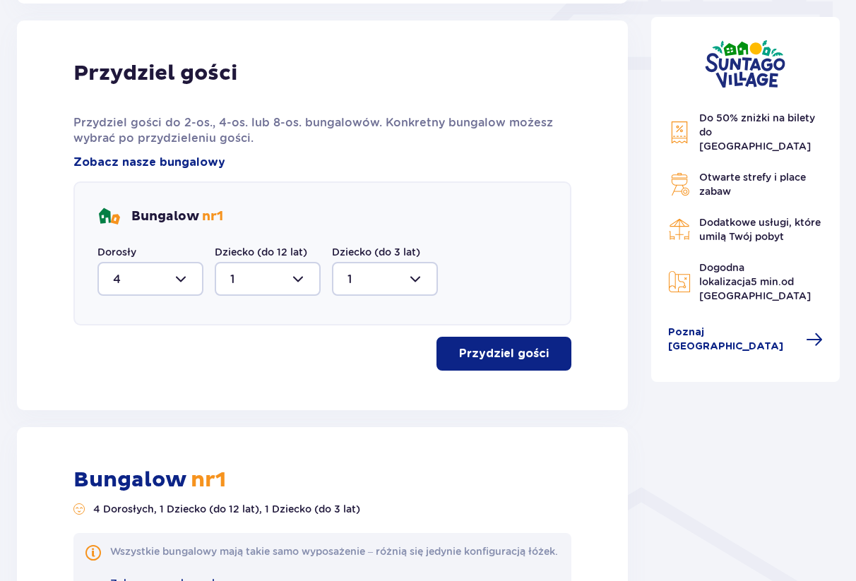
click at [347, 375] on div "Przydziel gości Przydziel gości do 2-os., 4-os. lub 8-os. bungalowów. Konkretny…" at bounding box center [322, 215] width 611 height 390
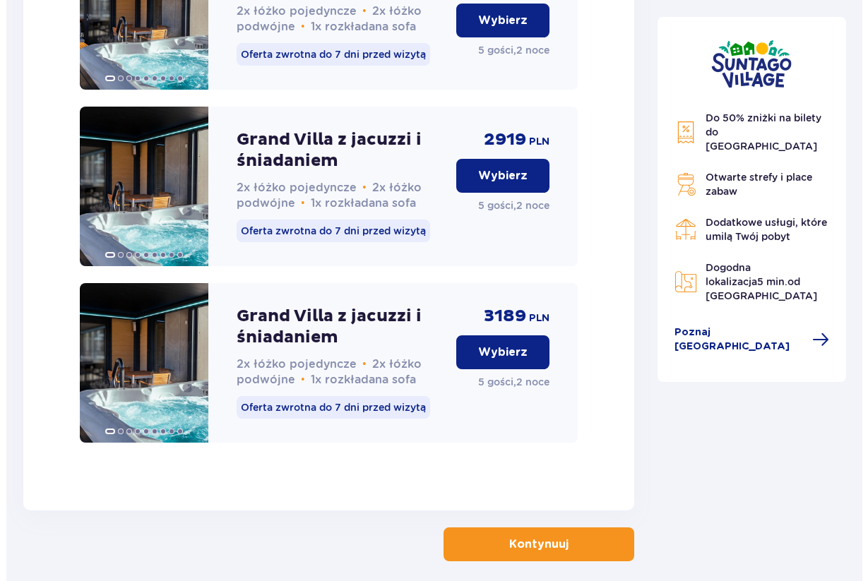
scroll to position [2316, 0]
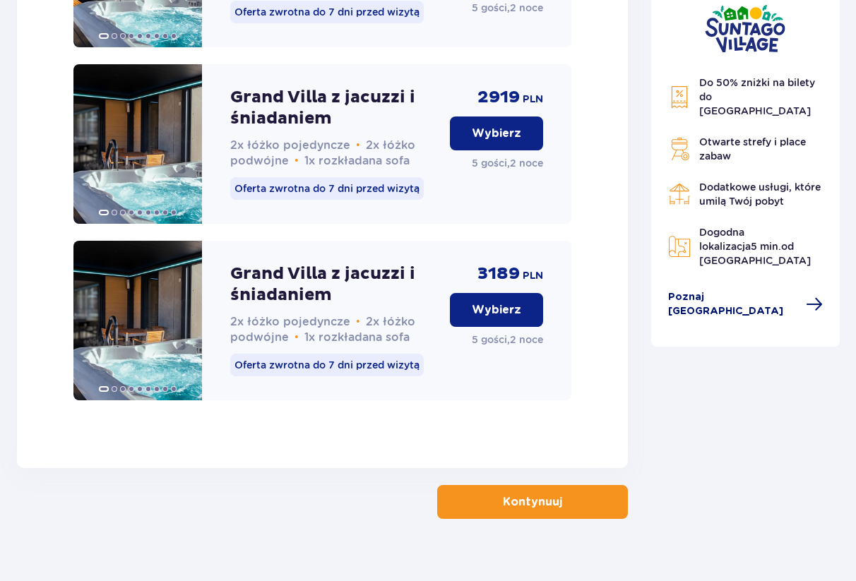
click at [770, 294] on span "Poznaj Suntago Village" at bounding box center [733, 304] width 130 height 28
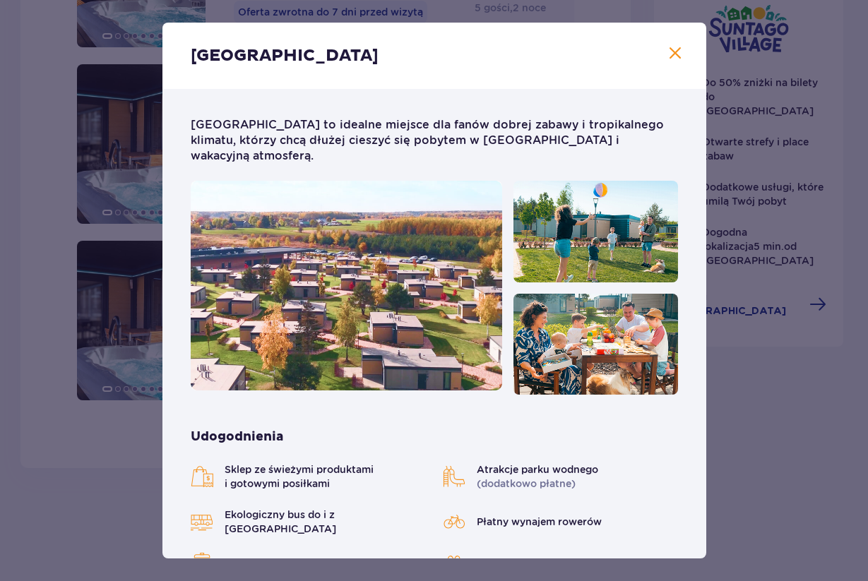
click at [667, 59] on span "Zamknij" at bounding box center [675, 53] width 17 height 17
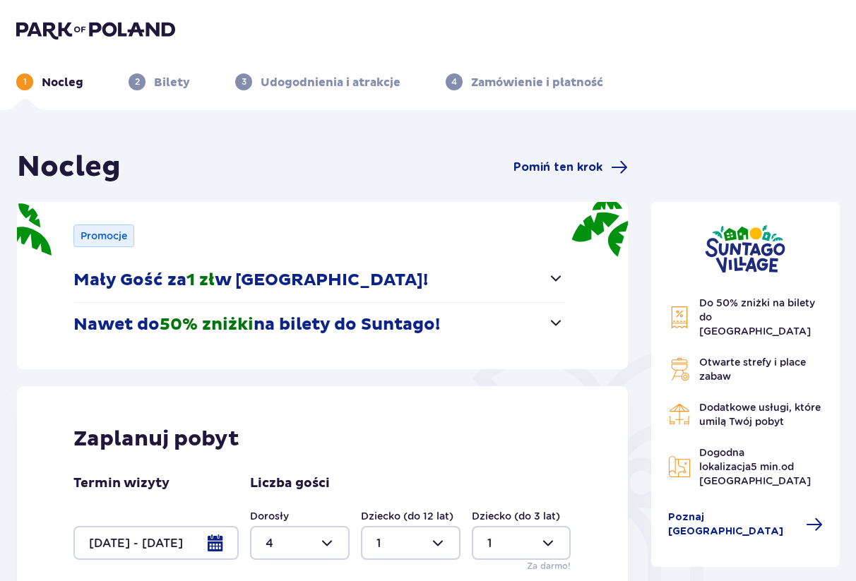
click at [358, 325] on p "Nawet do 50% zniżki na bilety do Suntago!" at bounding box center [256, 324] width 366 height 21
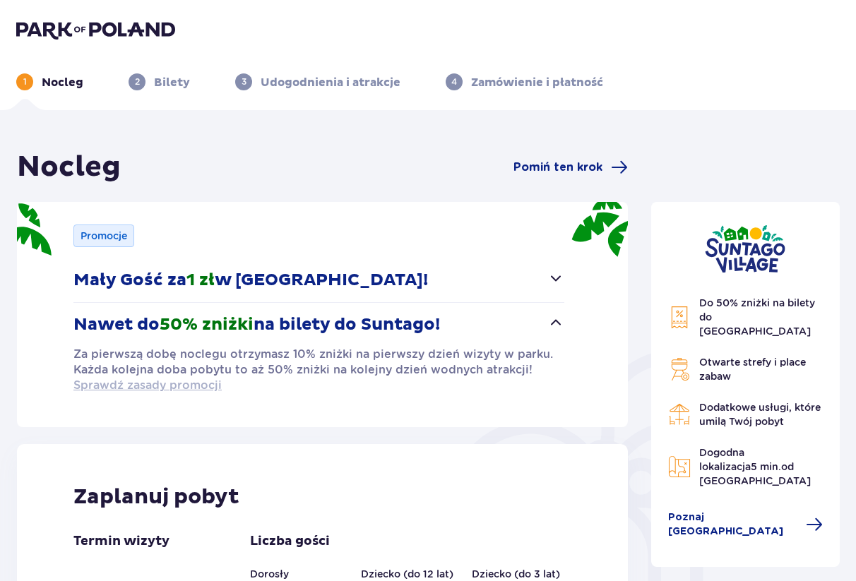
click at [200, 383] on span "Sprawdź zasady promocji" at bounding box center [147, 386] width 148 height 16
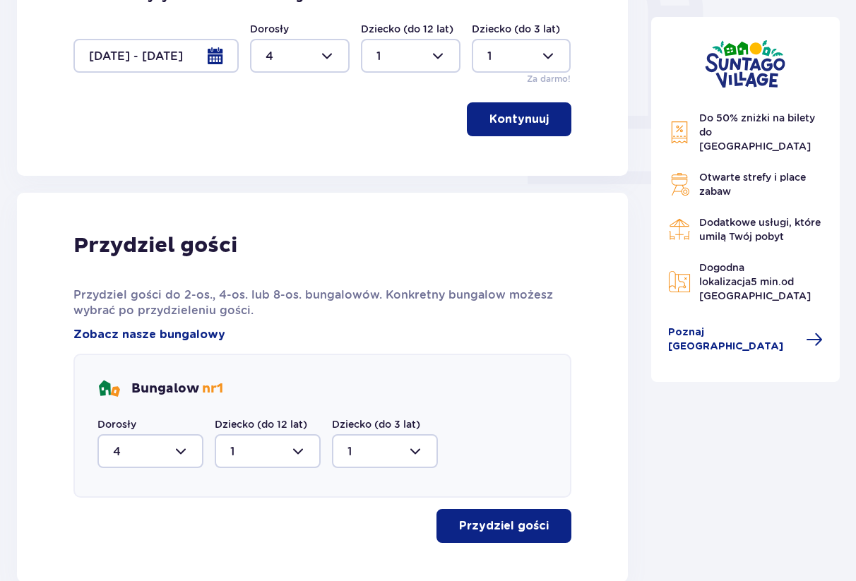
scroll to position [504, 0]
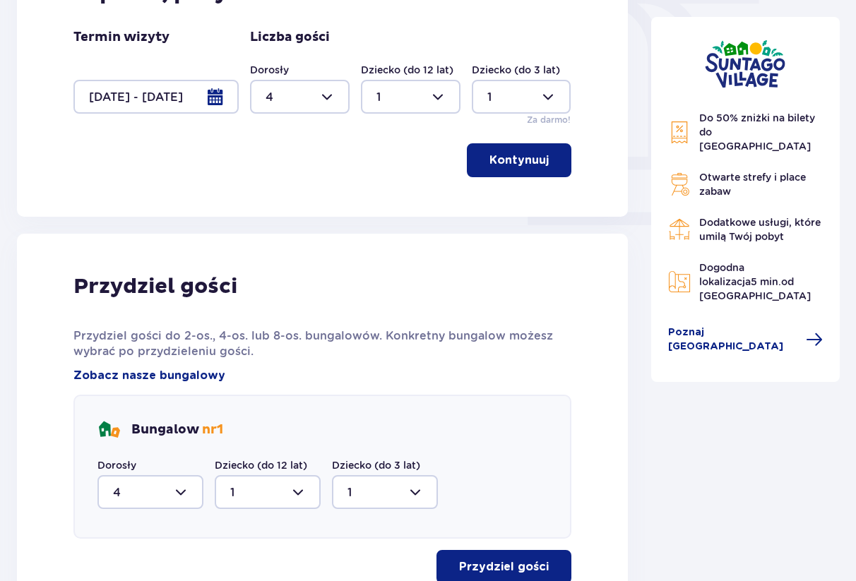
click at [165, 97] on div at bounding box center [155, 97] width 165 height 34
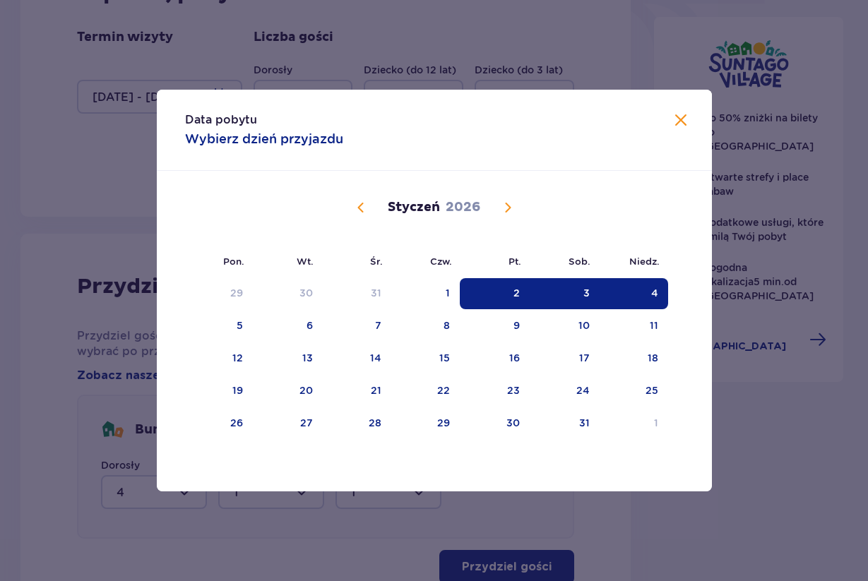
click at [681, 119] on span "Zamknij" at bounding box center [680, 120] width 17 height 17
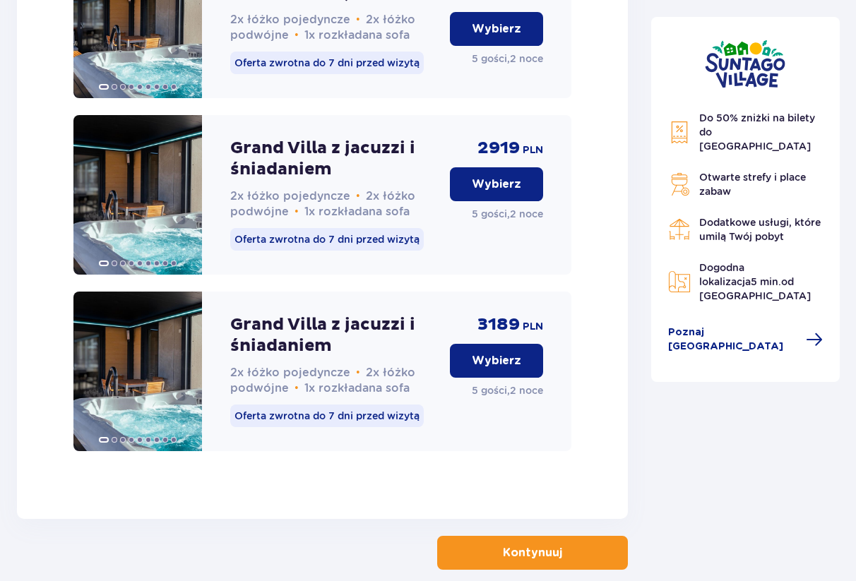
scroll to position [2374, 0]
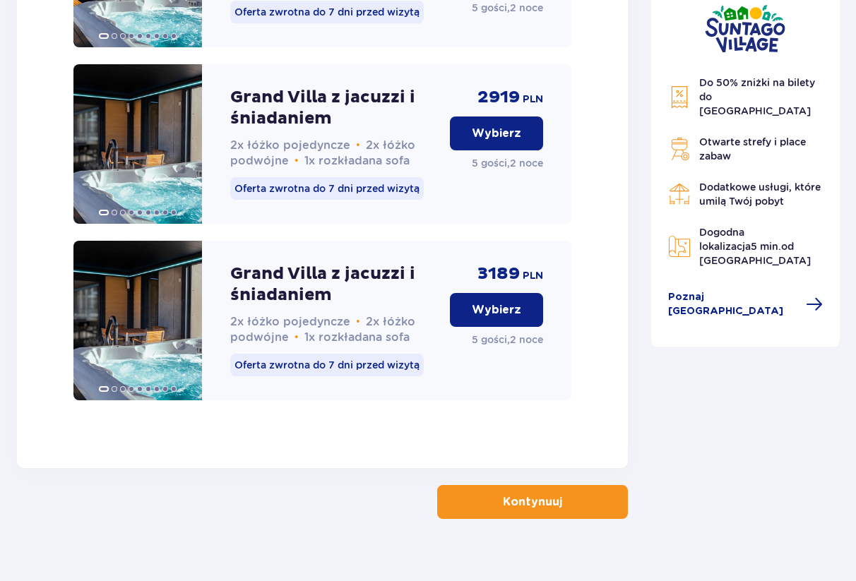
click at [563, 494] on span "button" at bounding box center [564, 502] width 17 height 17
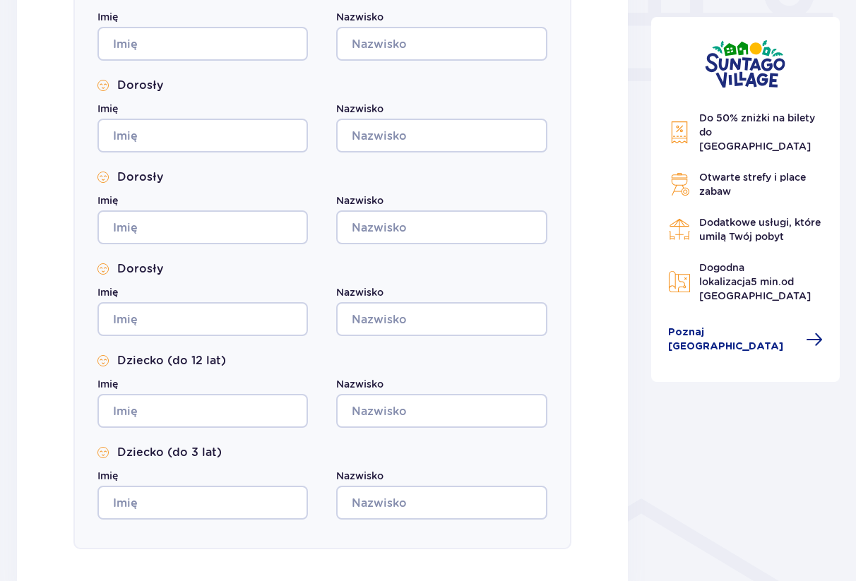
scroll to position [882, 0]
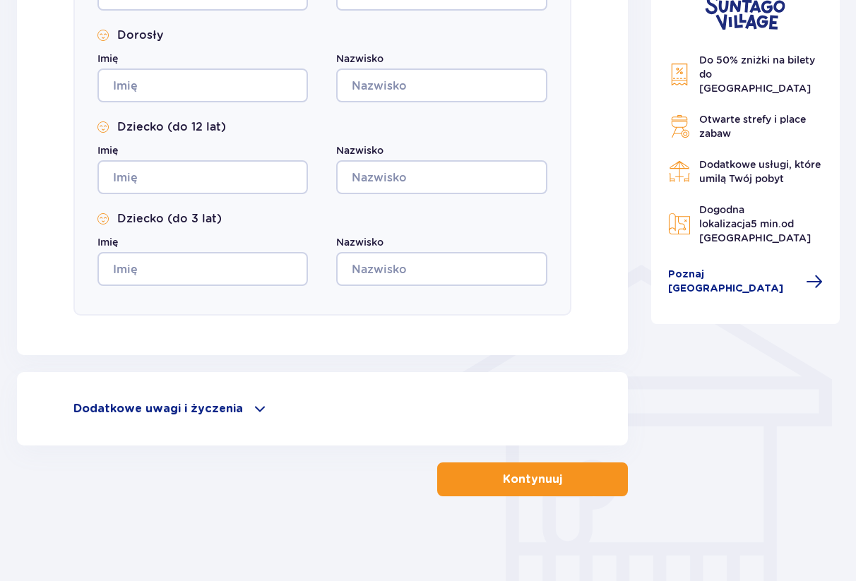
click at [189, 401] on div "Dodatkowe uwagi i życzenia" at bounding box center [322, 408] width 498 height 17
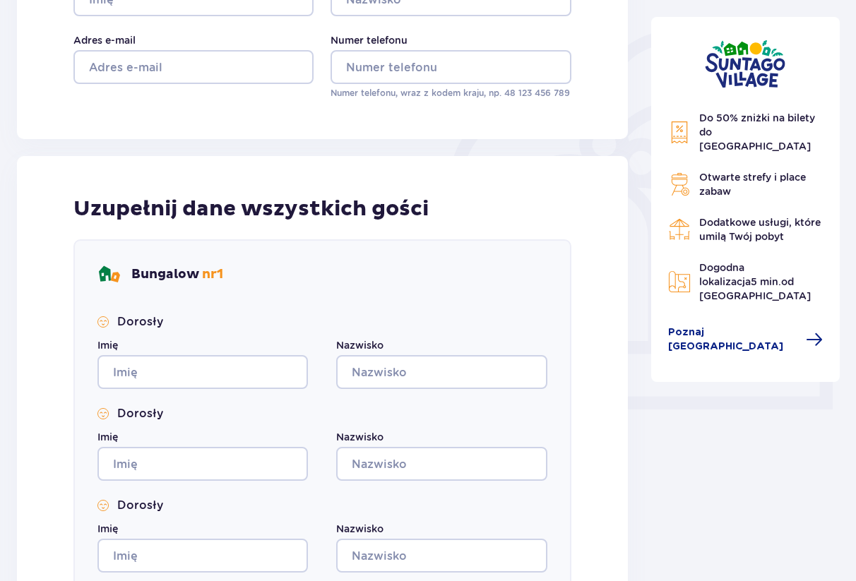
scroll to position [104, 0]
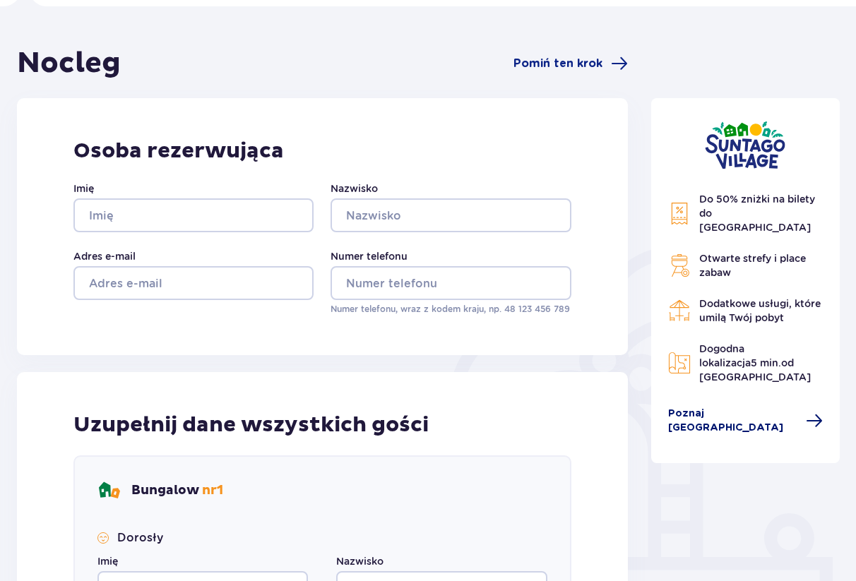
click at [731, 407] on span "Poznaj Suntago Village" at bounding box center [733, 421] width 130 height 28
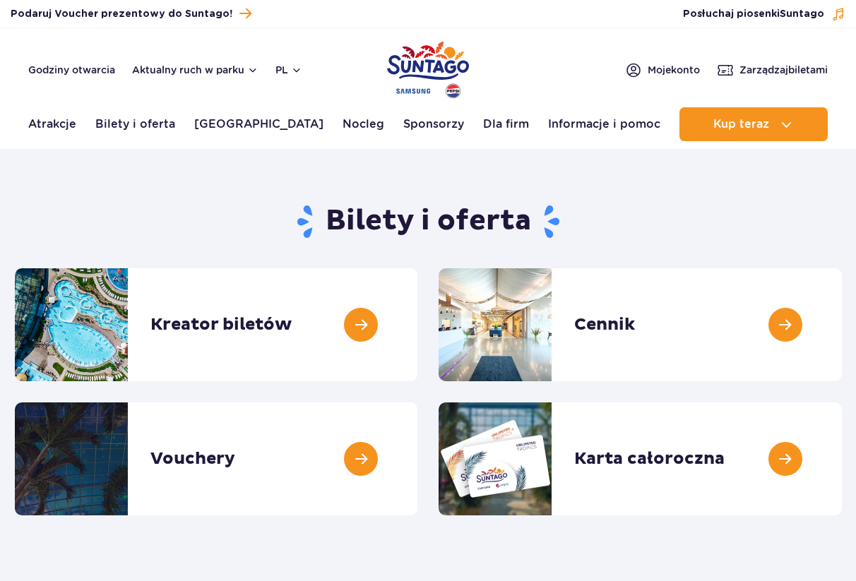
click at [842, 314] on link at bounding box center [842, 324] width 0 height 113
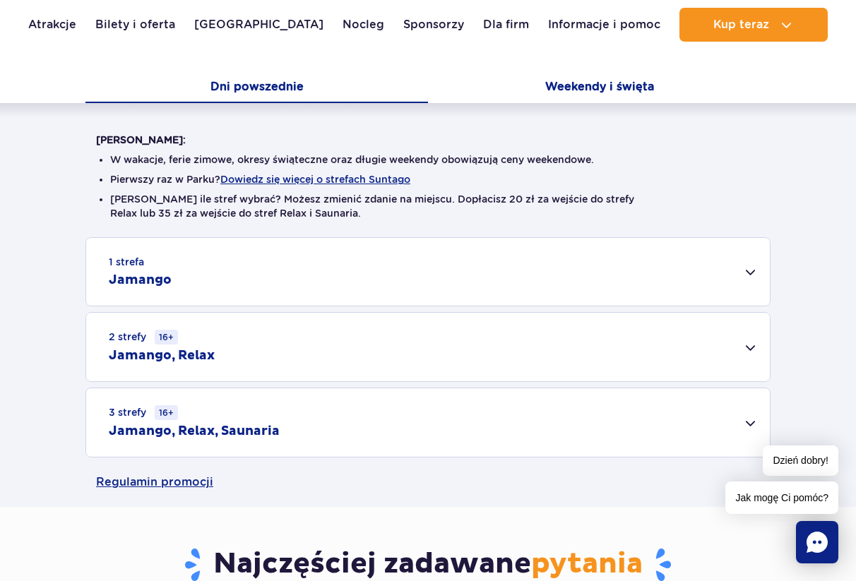
scroll to position [288, 0]
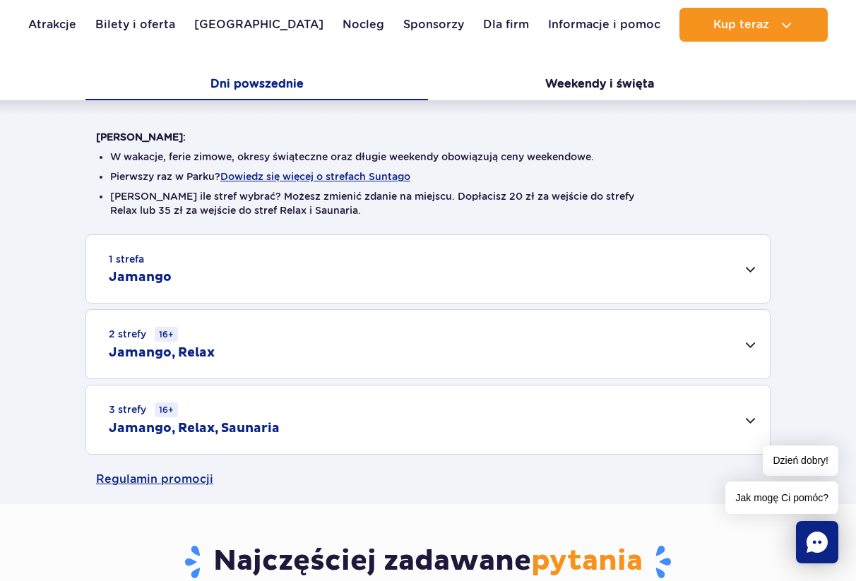
click at [394, 266] on div "1 strefa Jamango" at bounding box center [428, 269] width 684 height 68
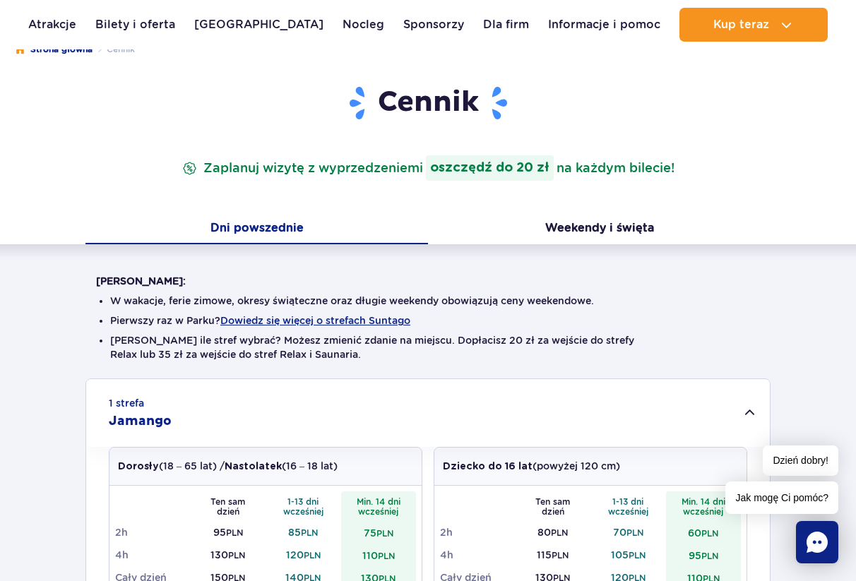
scroll to position [0, 0]
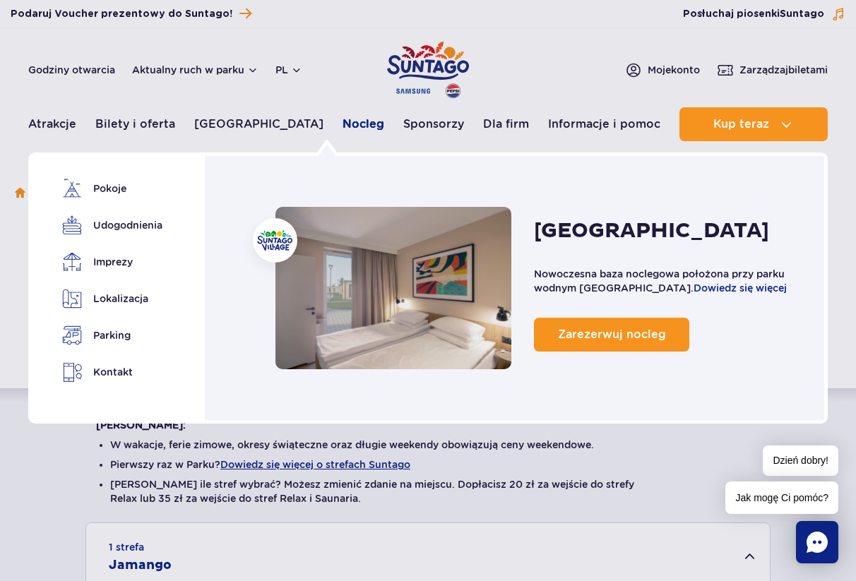
click at [342, 126] on link "Nocleg" at bounding box center [363, 124] width 42 height 34
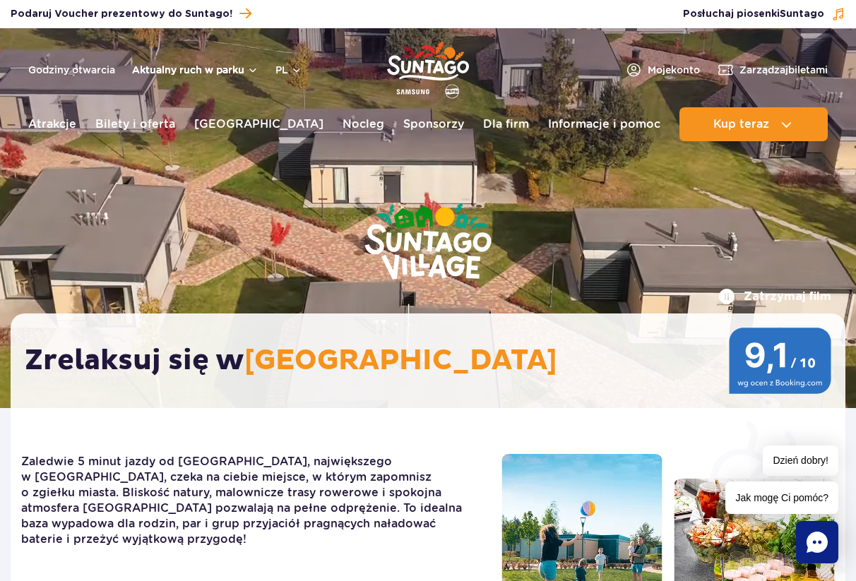
click at [217, 68] on button "Aktualny ruch w parku" at bounding box center [195, 69] width 126 height 11
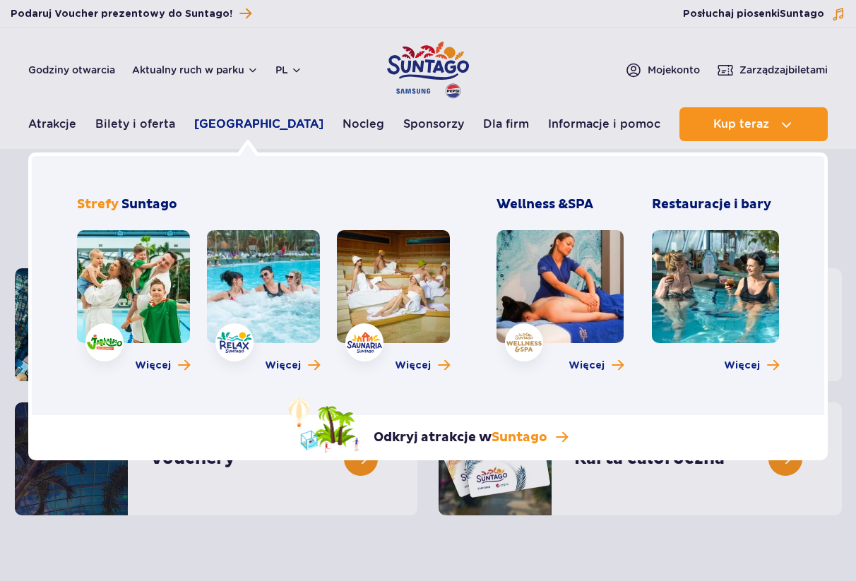
click at [242, 126] on link "[GEOGRAPHIC_DATA]" at bounding box center [258, 124] width 129 height 34
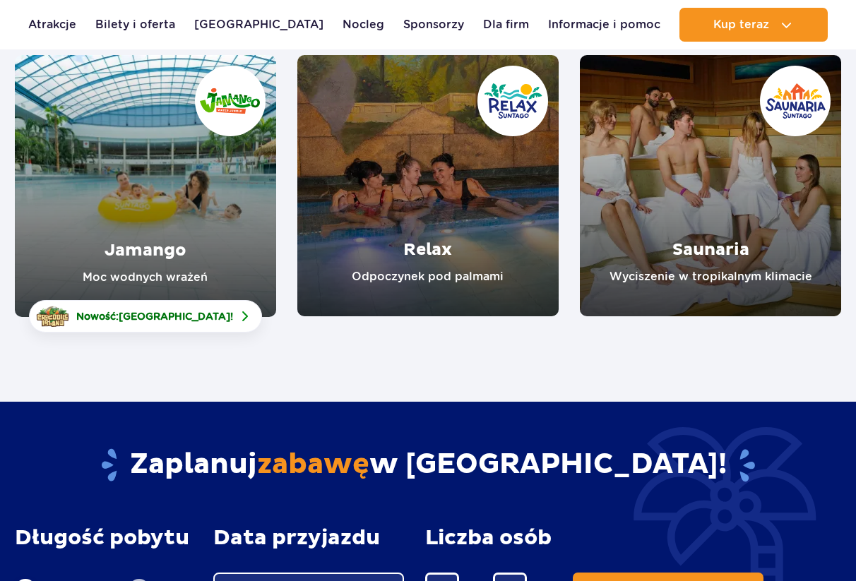
scroll to position [216, 0]
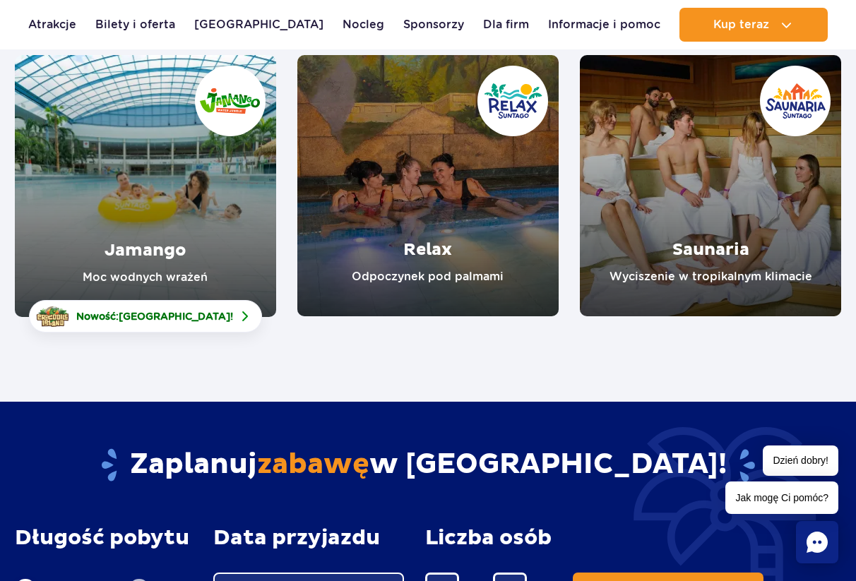
click at [142, 181] on link "Jamango" at bounding box center [145, 186] width 261 height 262
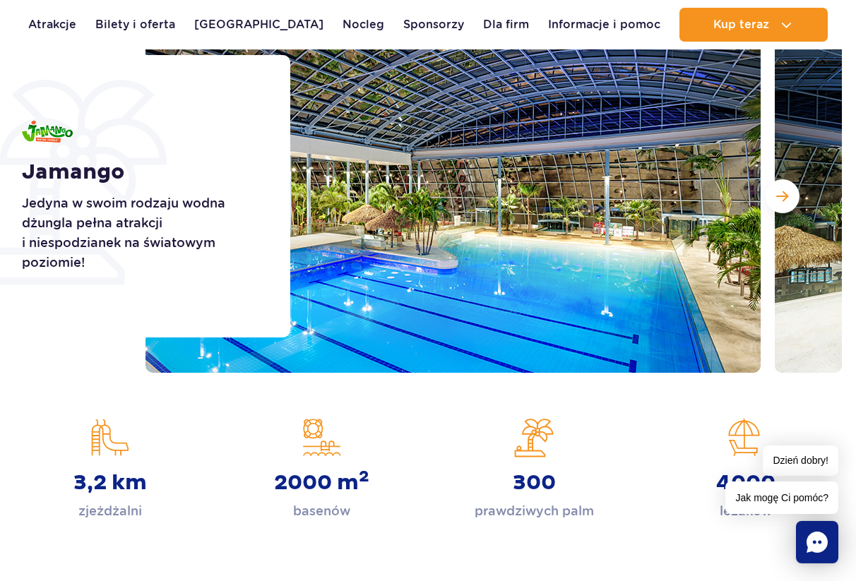
scroll to position [216, 0]
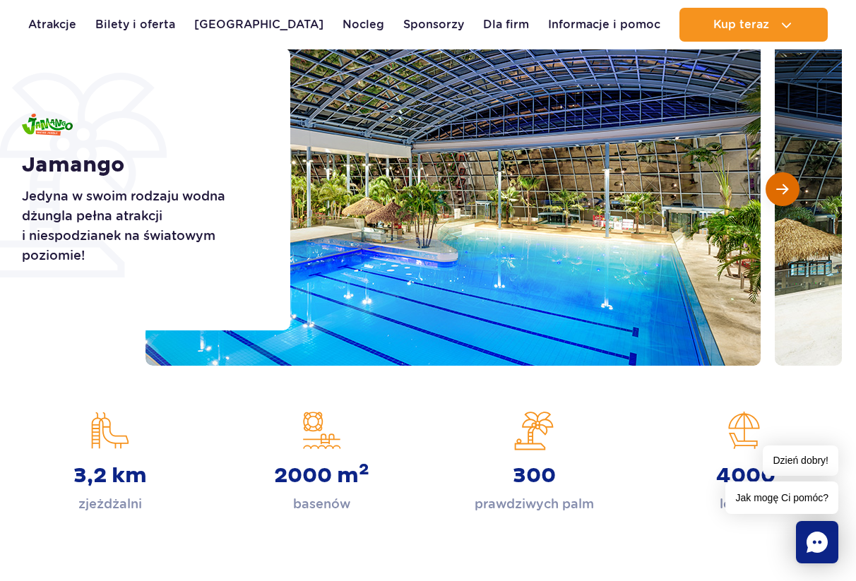
click at [775, 179] on button "Następny slajd" at bounding box center [782, 189] width 34 height 34
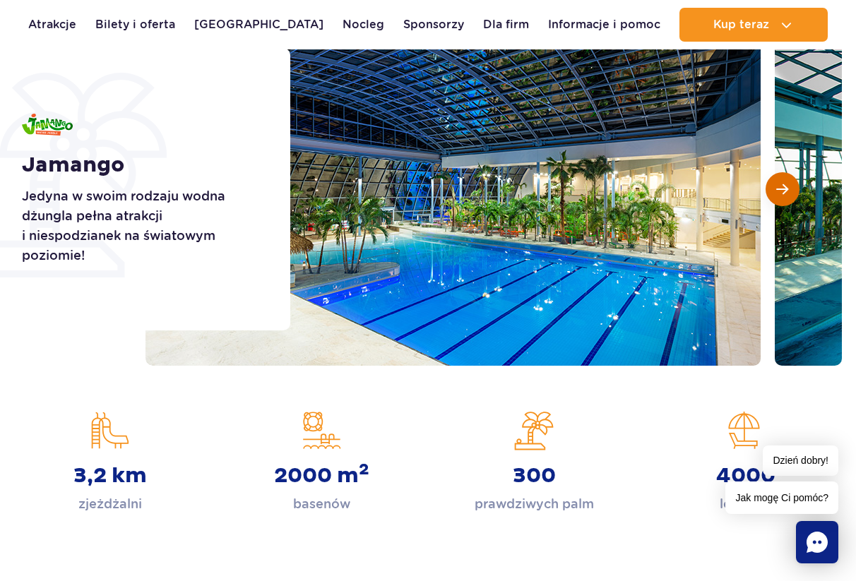
click at [775, 179] on button "Następny slajd" at bounding box center [782, 189] width 34 height 34
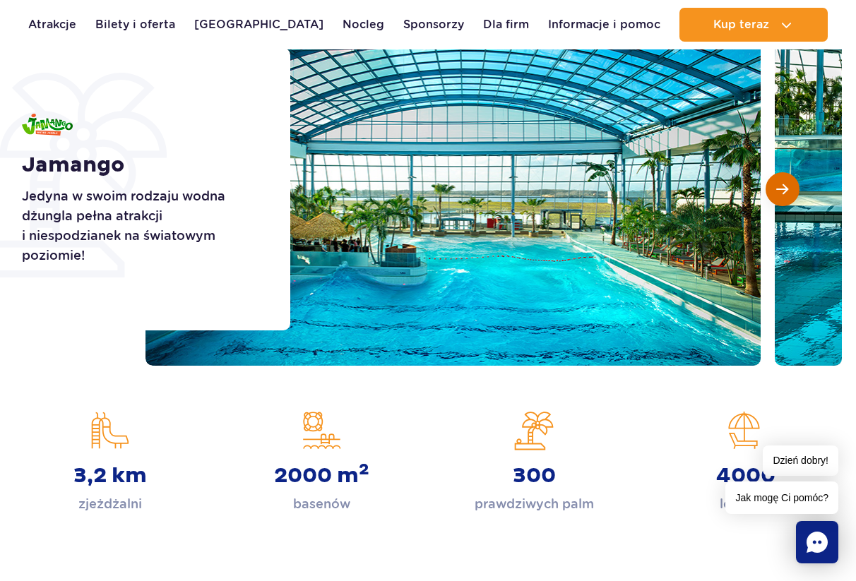
click at [775, 179] on button "Następny slajd" at bounding box center [782, 189] width 34 height 34
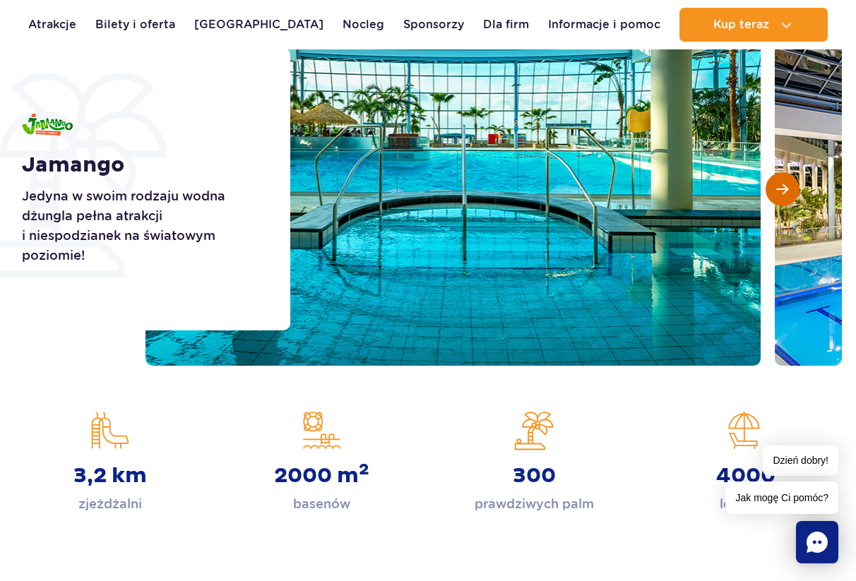
click at [775, 179] on button "Następny slajd" at bounding box center [782, 189] width 34 height 34
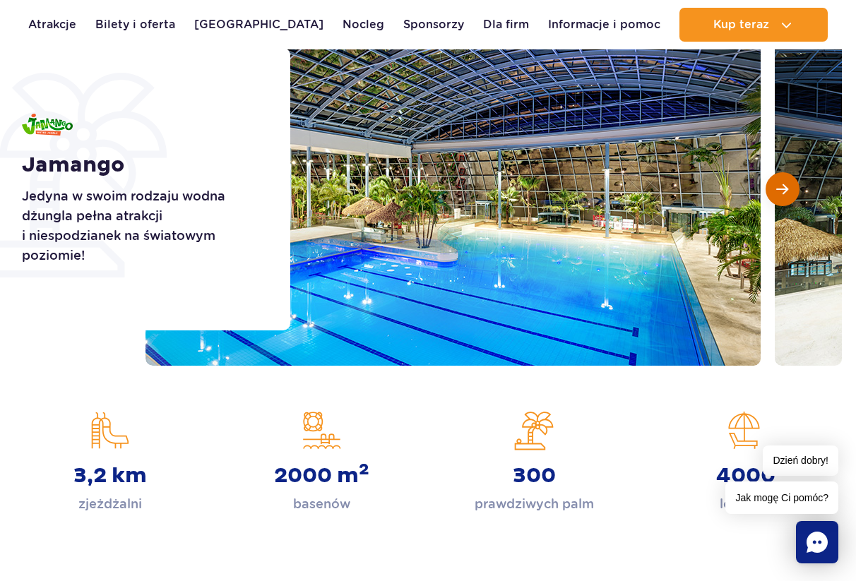
click at [775, 179] on button "Następny slajd" at bounding box center [782, 189] width 34 height 34
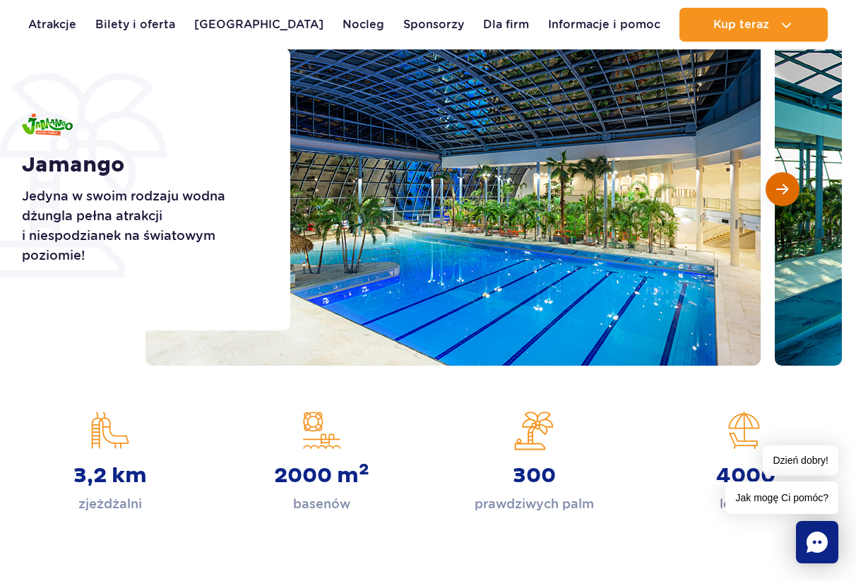
click at [775, 179] on button "Następny slajd" at bounding box center [782, 189] width 34 height 34
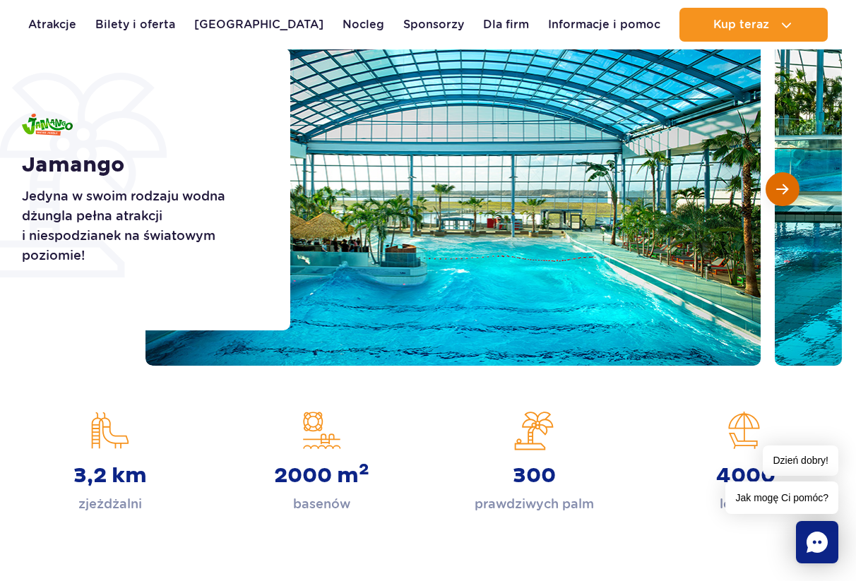
click at [775, 179] on button "Następny slajd" at bounding box center [782, 189] width 34 height 34
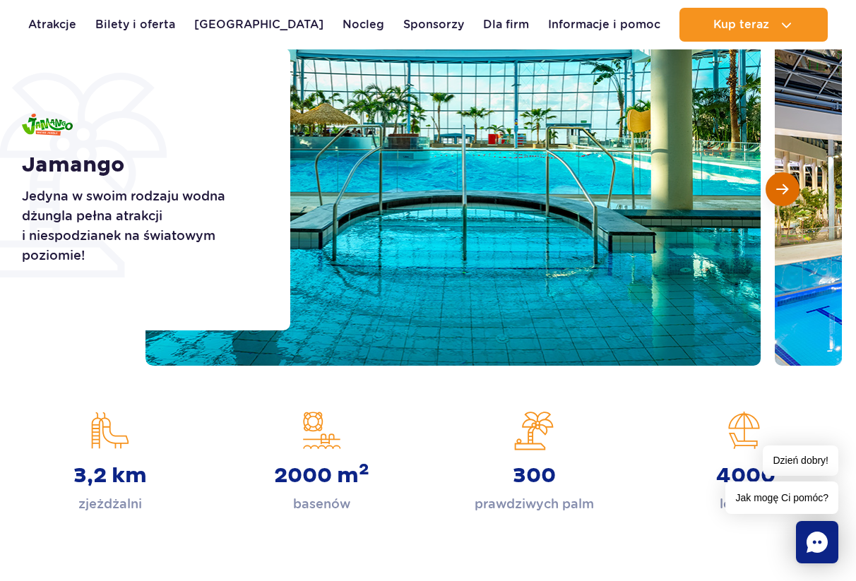
click at [775, 179] on button "Następny slajd" at bounding box center [782, 189] width 34 height 34
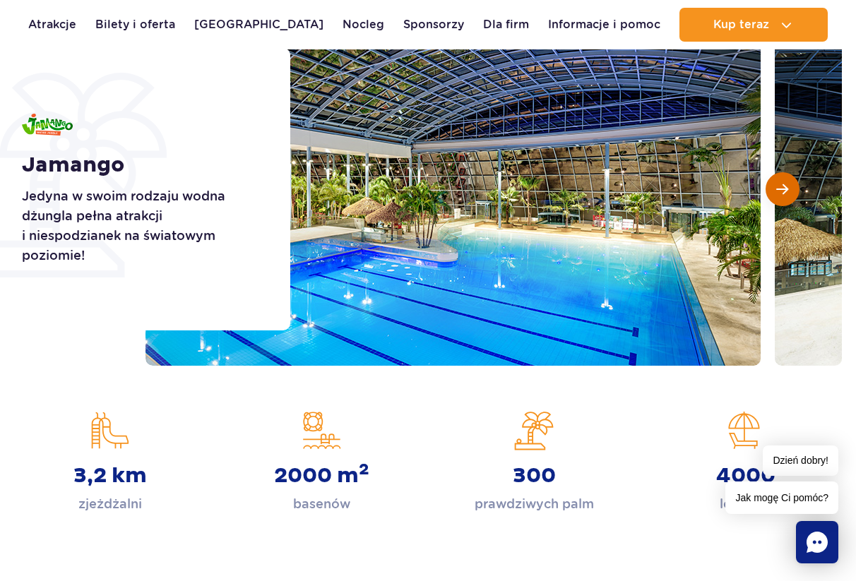
click at [775, 179] on button "Następny slajd" at bounding box center [782, 189] width 34 height 34
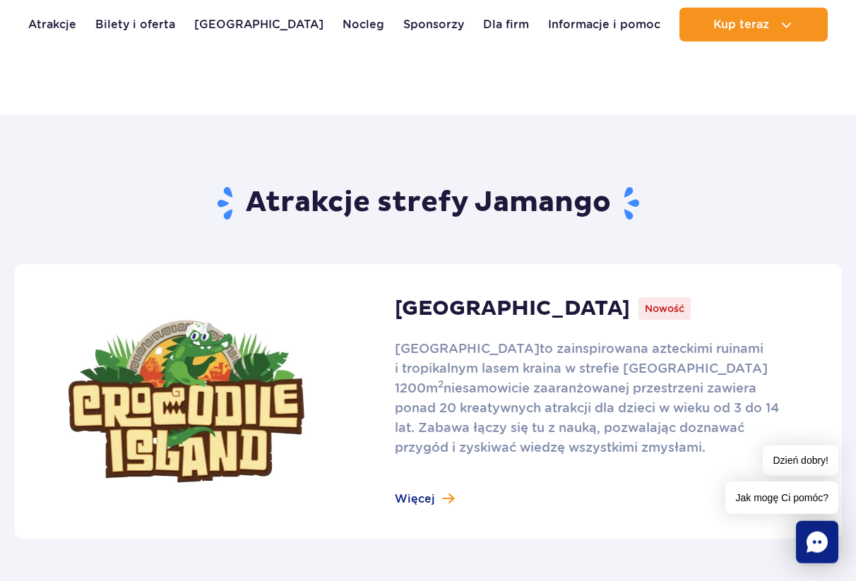
scroll to position [864, 0]
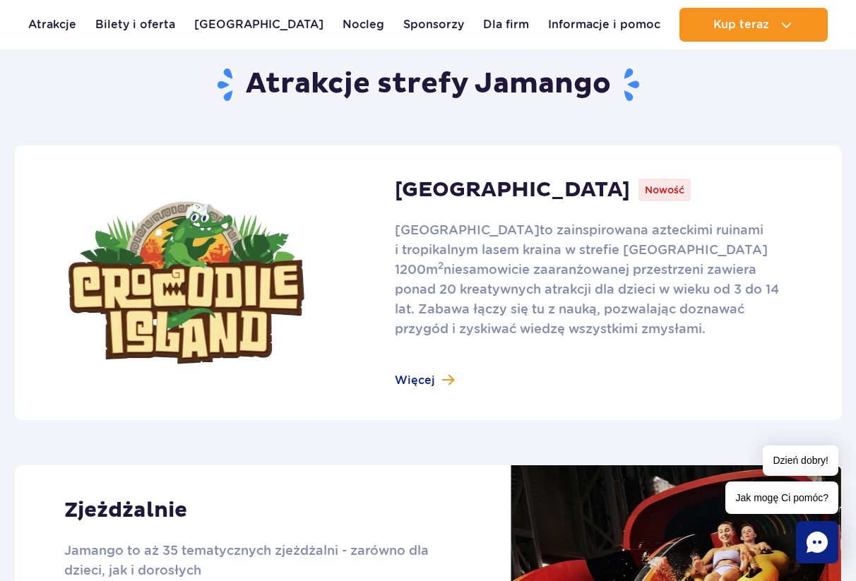
click at [423, 390] on link at bounding box center [428, 282] width 827 height 275
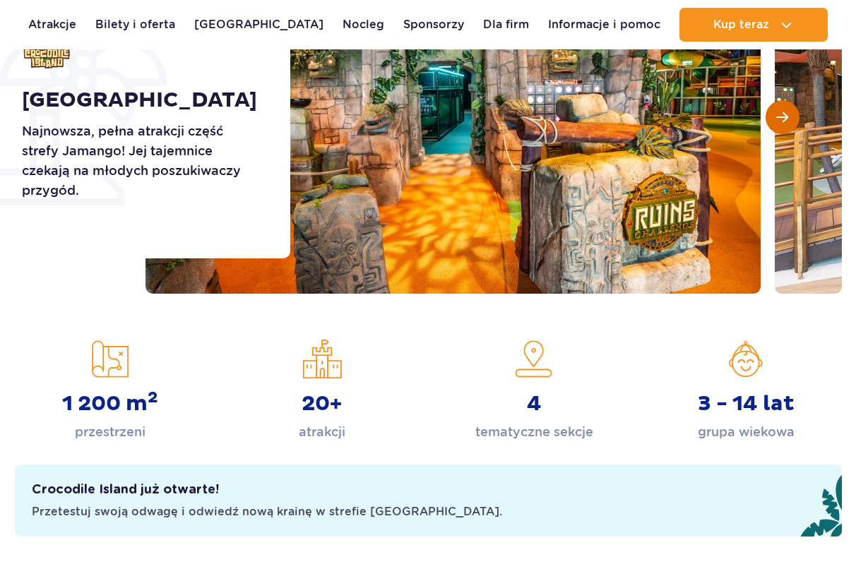
scroll to position [216, 0]
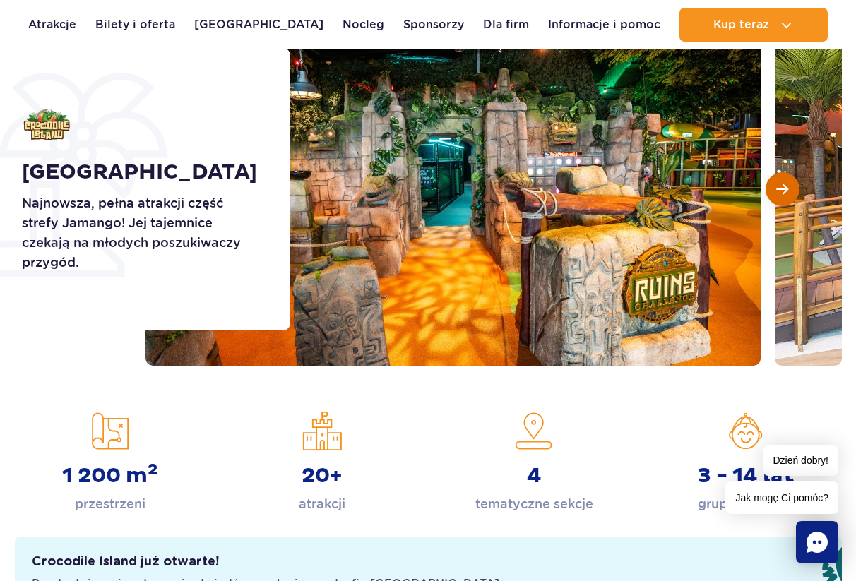
click at [772, 187] on button "Następny slajd" at bounding box center [782, 189] width 34 height 34
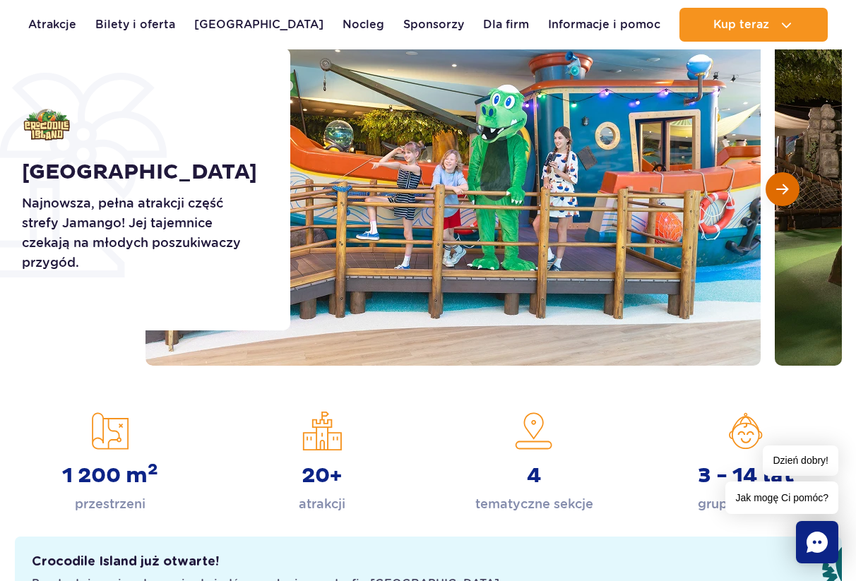
click at [772, 187] on button "Następny slajd" at bounding box center [782, 189] width 34 height 34
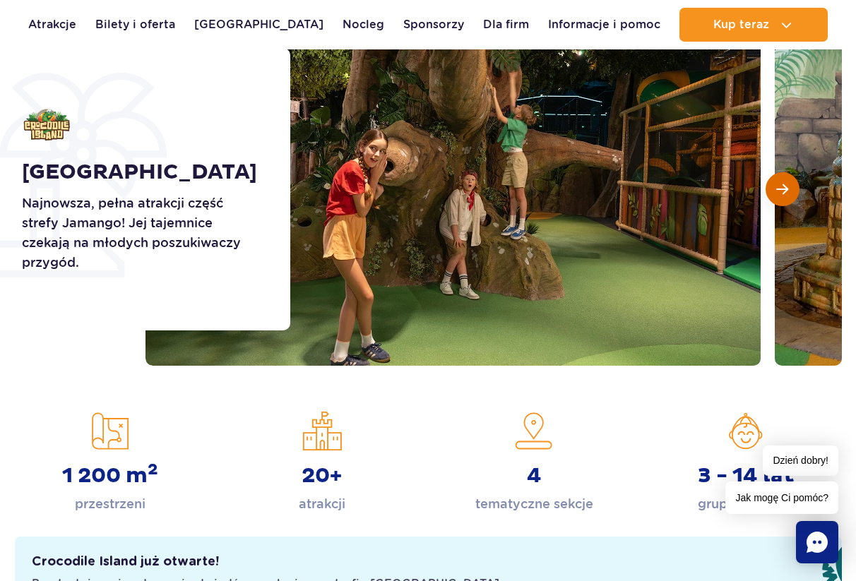
click at [772, 187] on button "Następny slajd" at bounding box center [782, 189] width 34 height 34
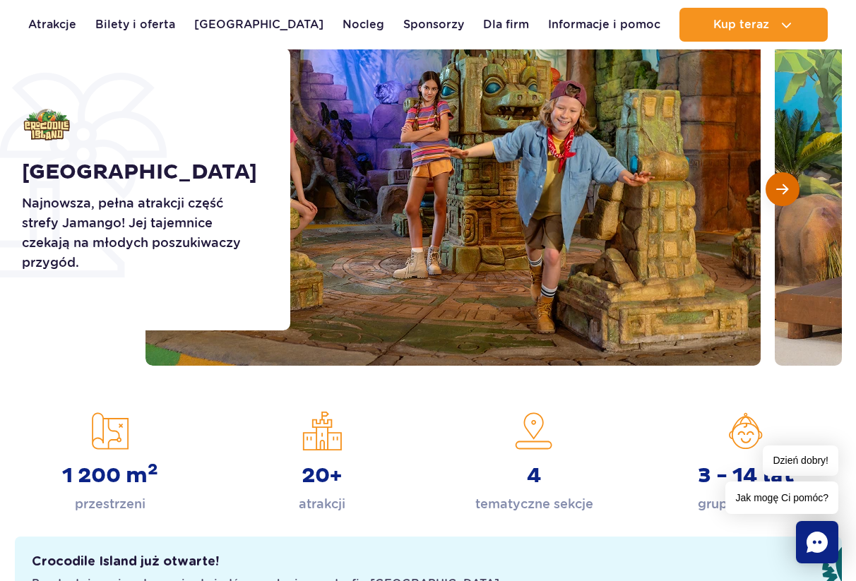
click at [772, 187] on button "Następny slajd" at bounding box center [782, 189] width 34 height 34
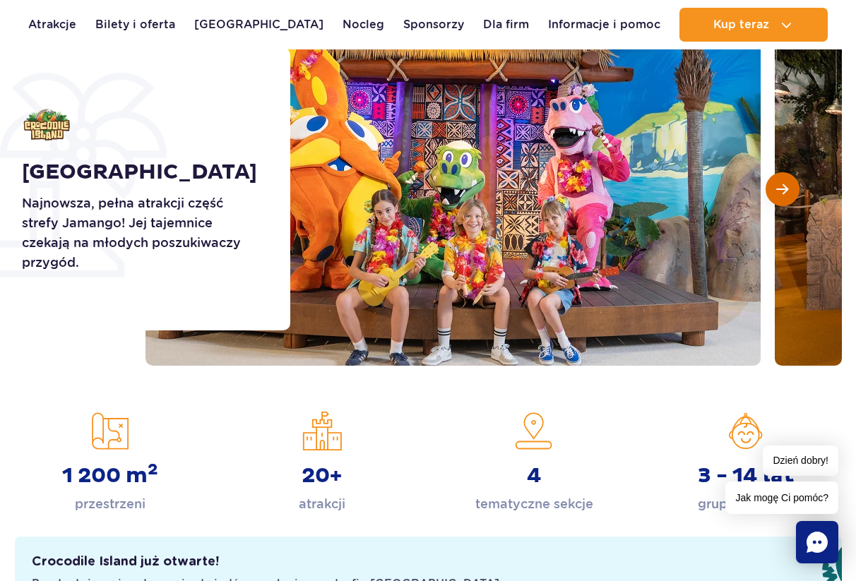
click at [772, 187] on button "Następny slajd" at bounding box center [782, 189] width 34 height 34
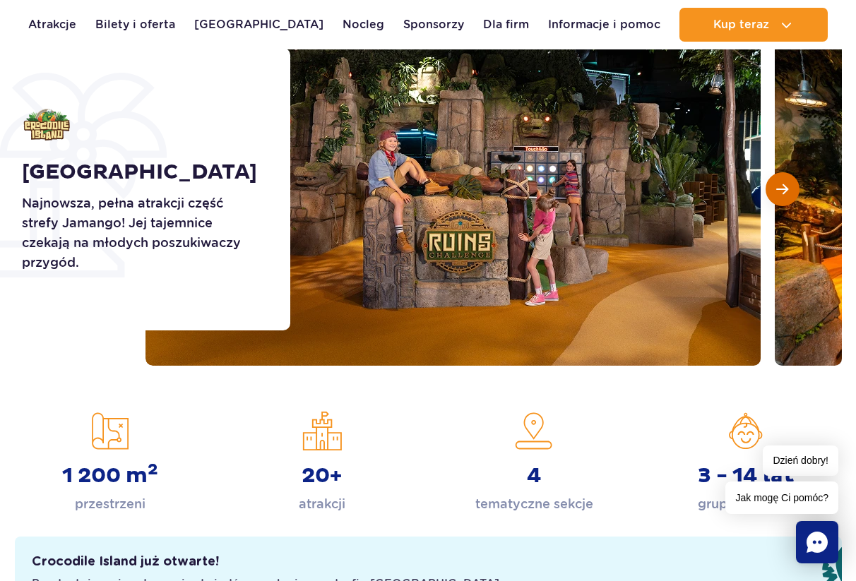
click at [772, 187] on button "Następny slajd" at bounding box center [782, 189] width 34 height 34
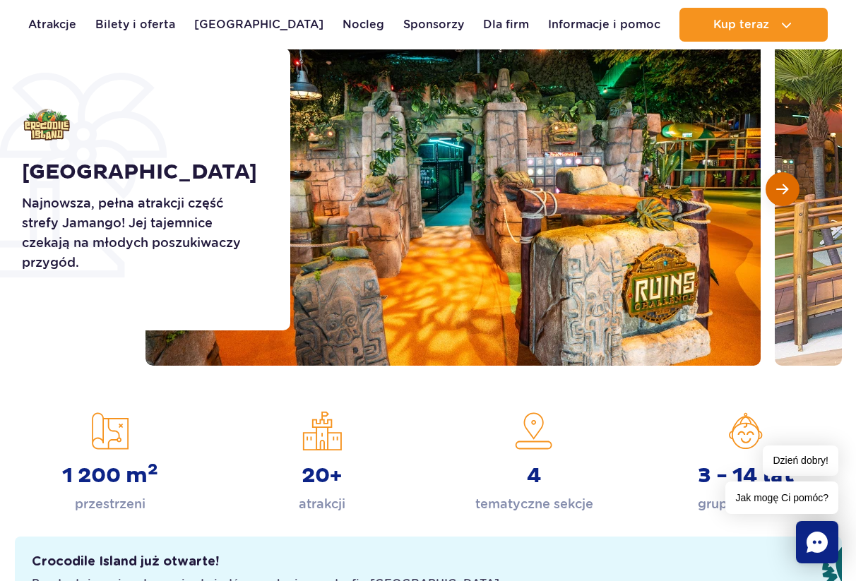
click at [772, 187] on button "Następny slajd" at bounding box center [782, 189] width 34 height 34
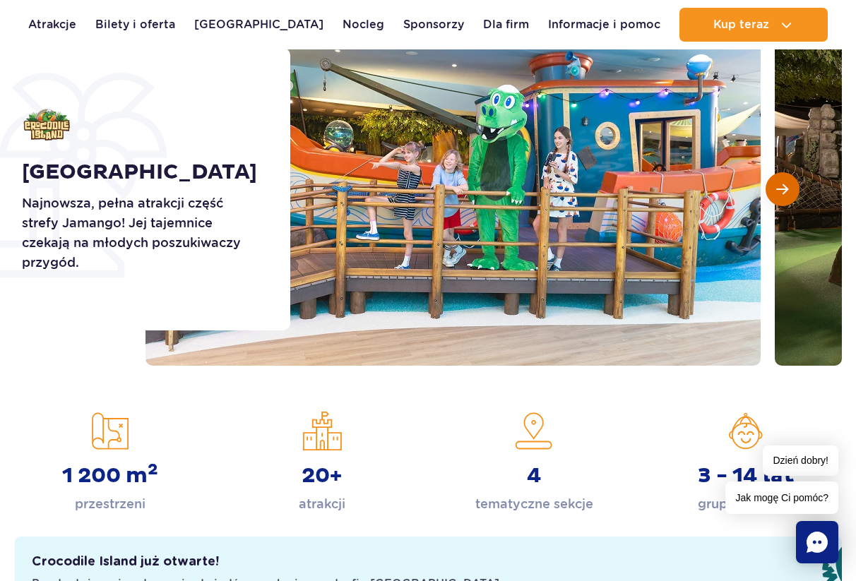
click at [772, 187] on button "Następny slajd" at bounding box center [782, 189] width 34 height 34
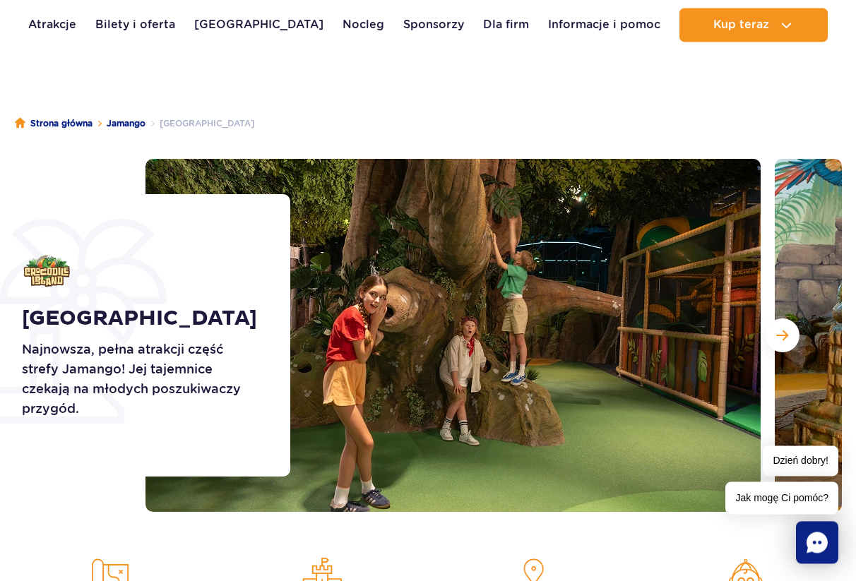
scroll to position [0, 0]
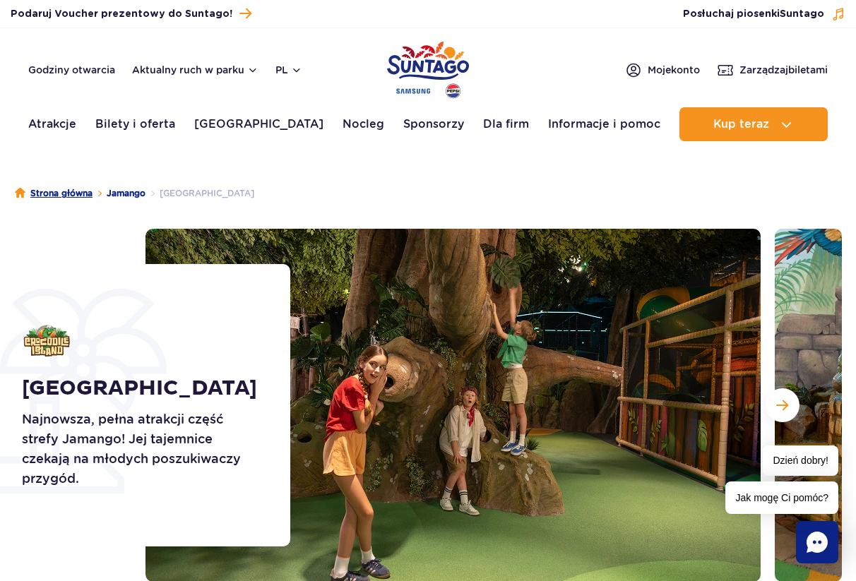
click at [61, 196] on link "Strona główna" at bounding box center [54, 193] width 78 height 14
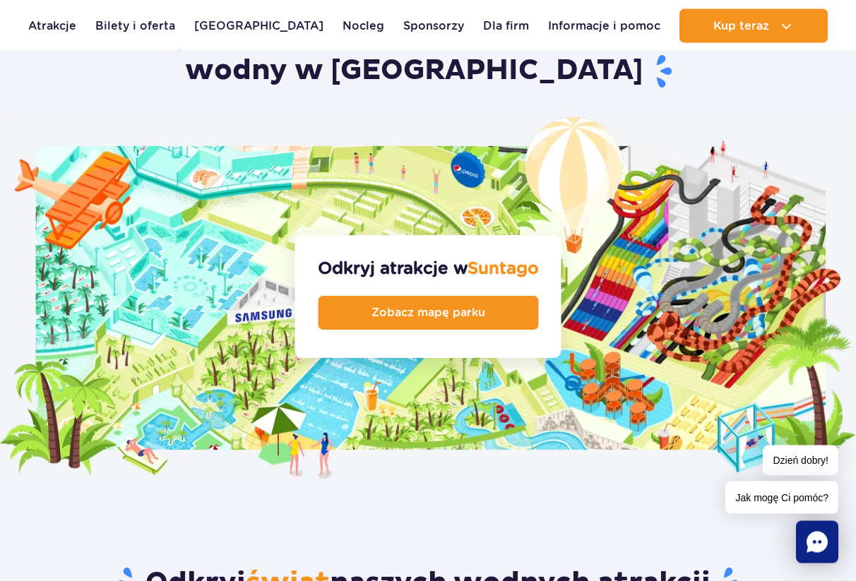
scroll to position [1440, 0]
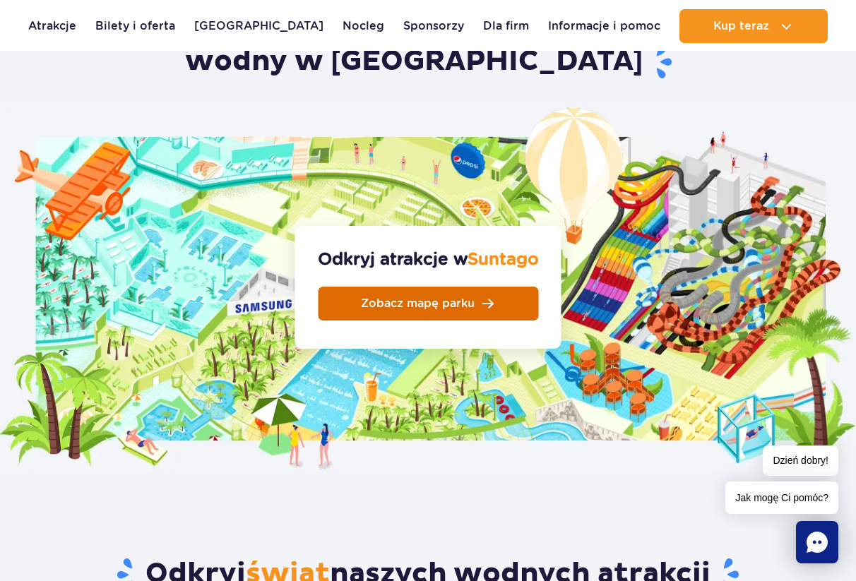
click at [399, 298] on span "Zobacz mapę parku" at bounding box center [418, 303] width 114 height 11
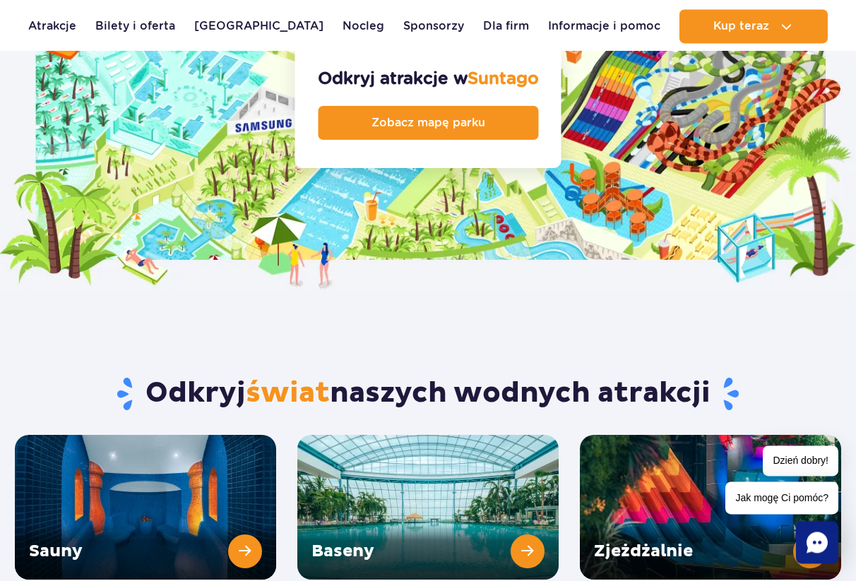
scroll to position [1512, 0]
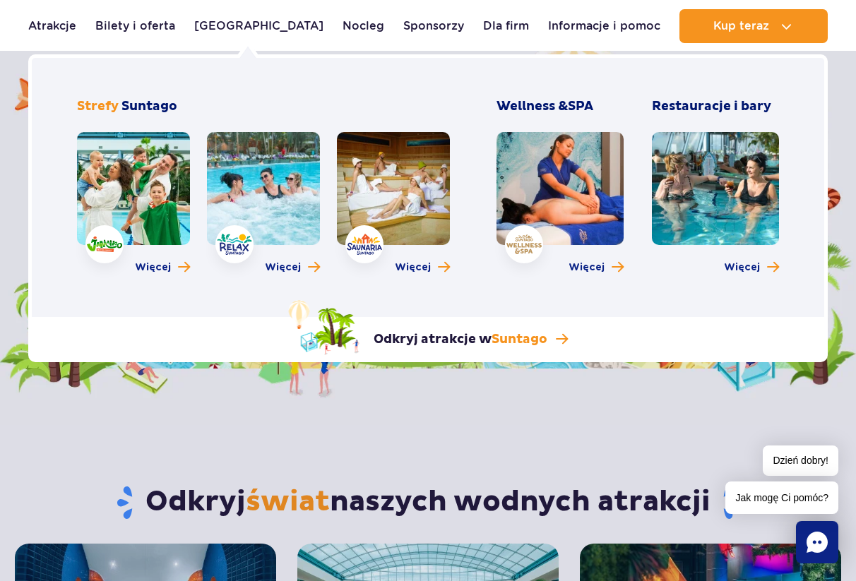
click at [125, 194] on link at bounding box center [133, 188] width 113 height 113
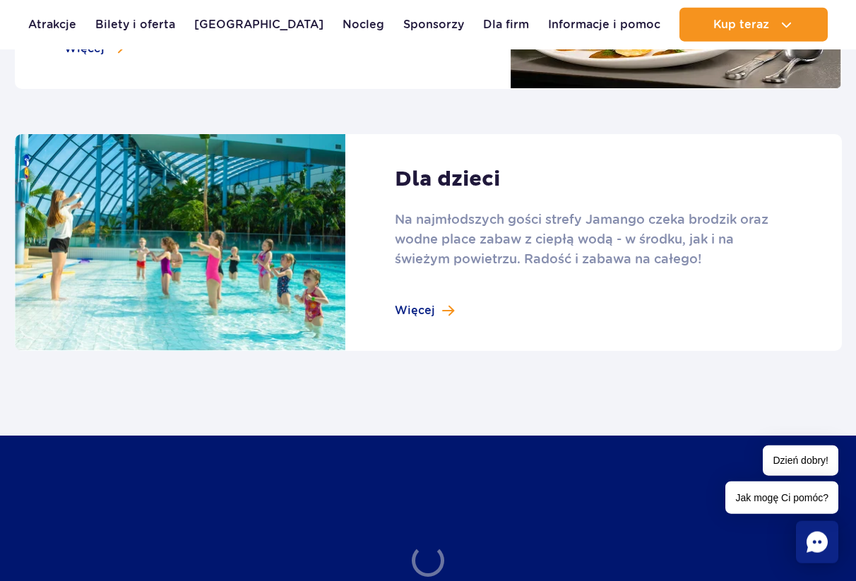
scroll to position [1945, 0]
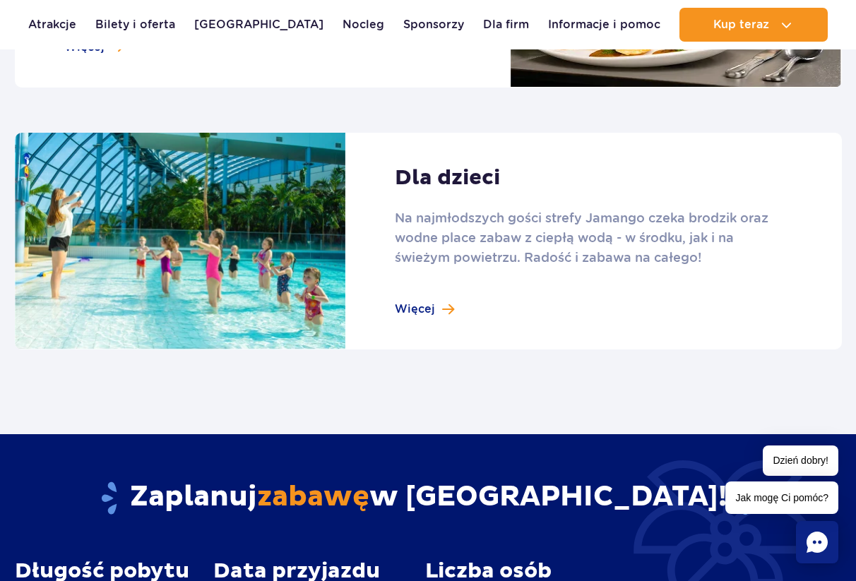
click at [415, 311] on link at bounding box center [428, 241] width 827 height 217
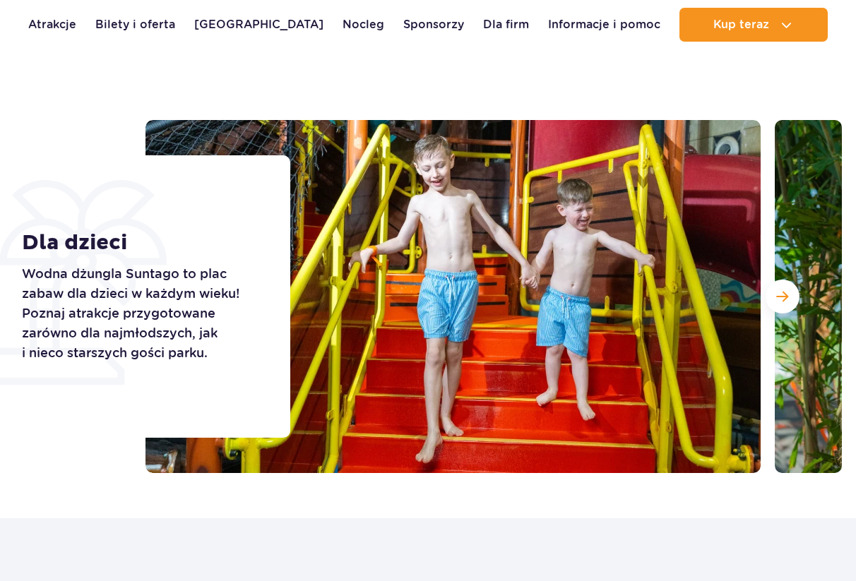
scroll to position [72, 0]
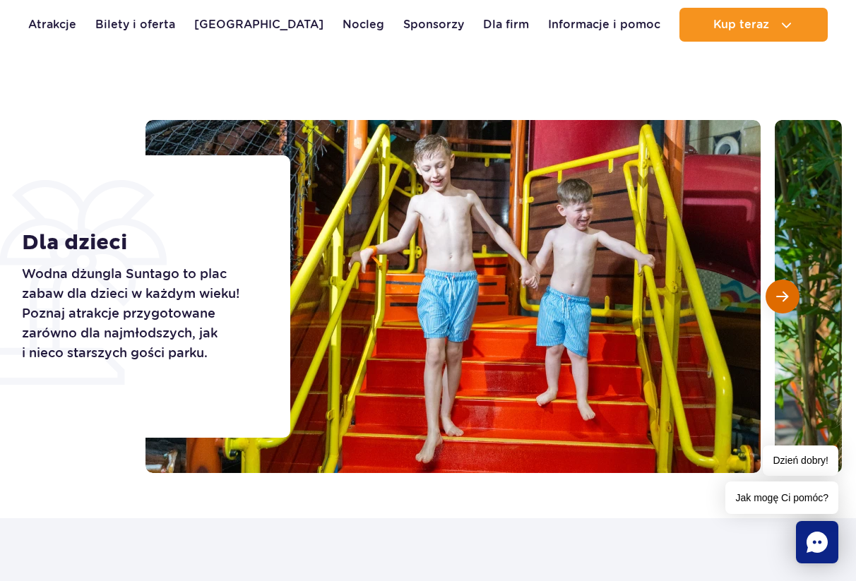
click at [779, 292] on span "Następny slajd" at bounding box center [782, 296] width 12 height 13
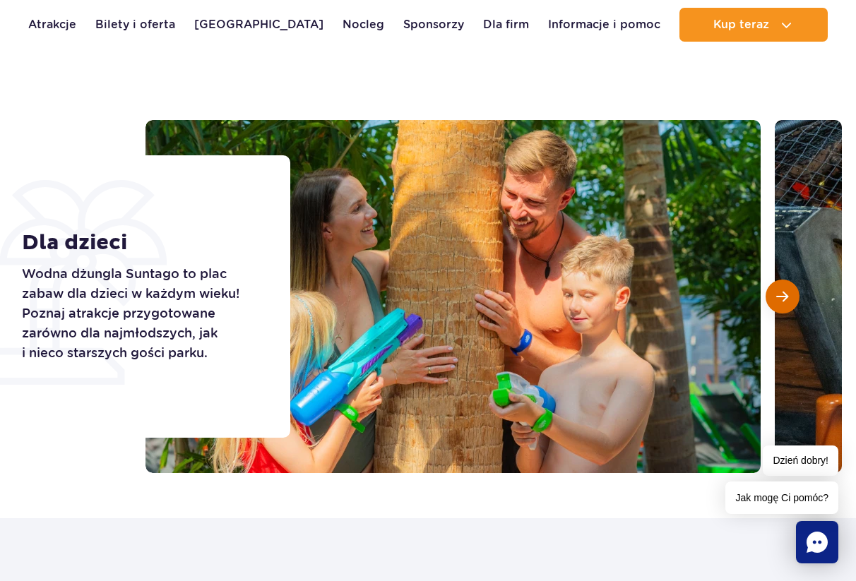
click at [779, 292] on span "Następny slajd" at bounding box center [782, 296] width 12 height 13
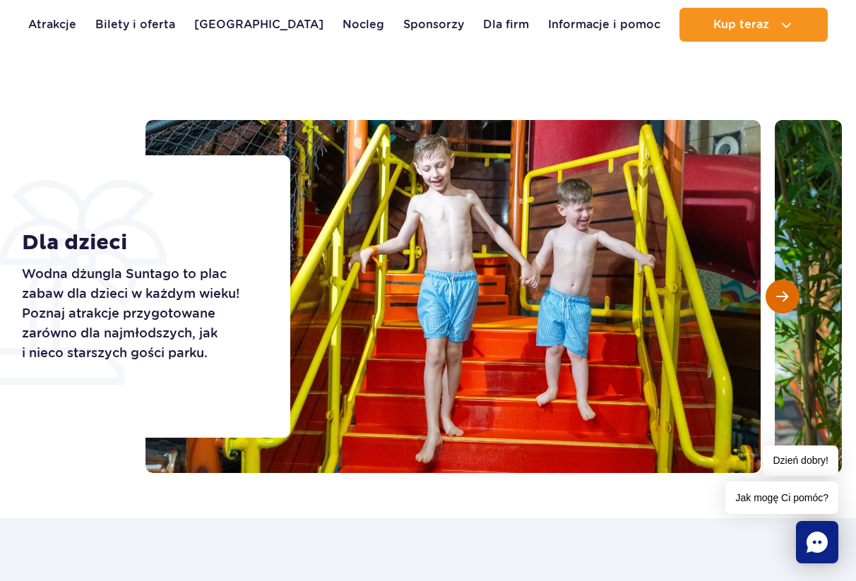
click at [779, 292] on span "Następny slajd" at bounding box center [782, 296] width 12 height 13
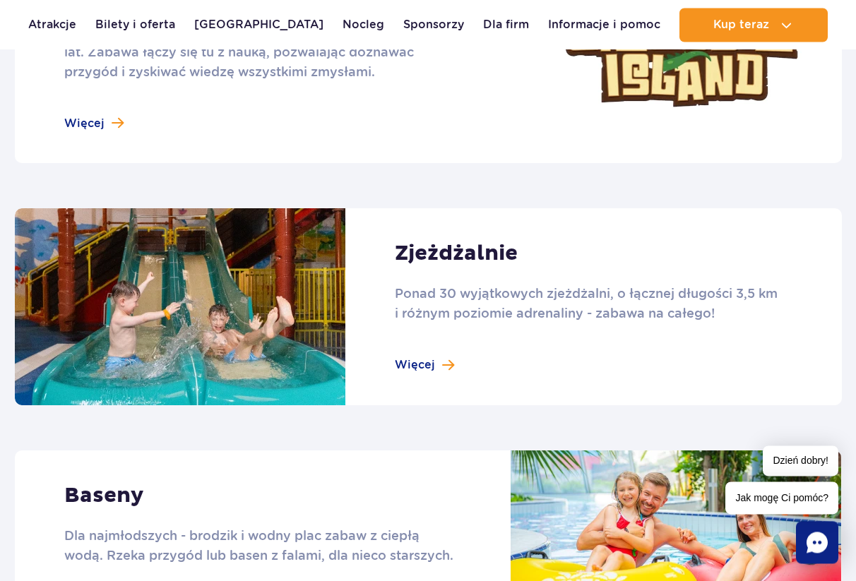
scroll to position [936, 0]
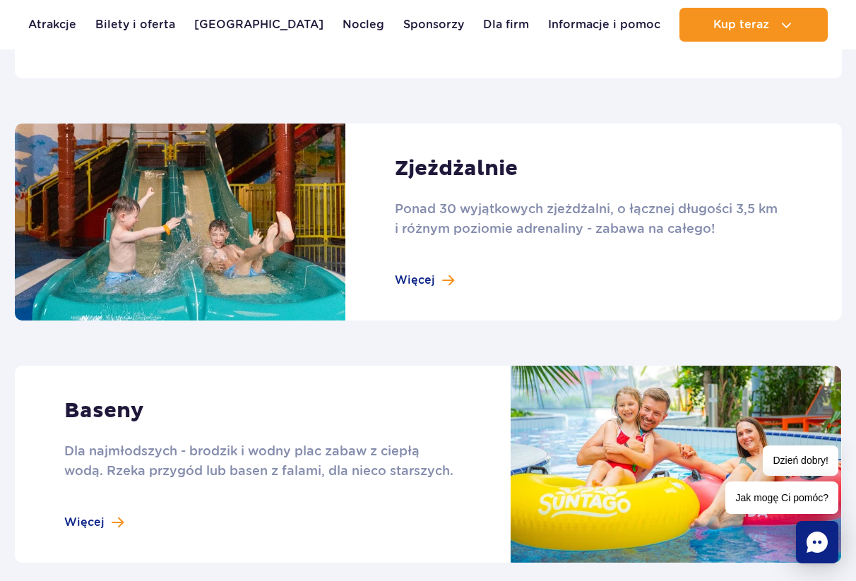
click at [473, 177] on link at bounding box center [428, 222] width 827 height 197
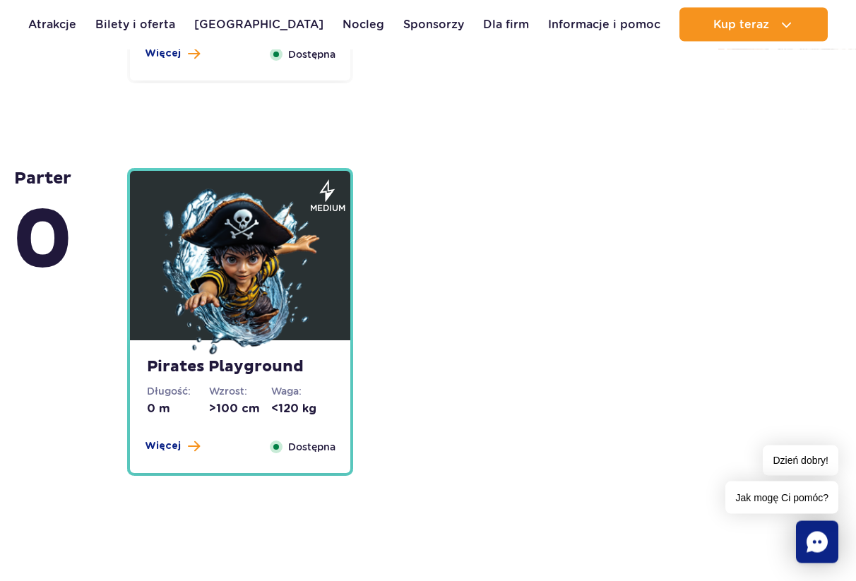
scroll to position [3529, 0]
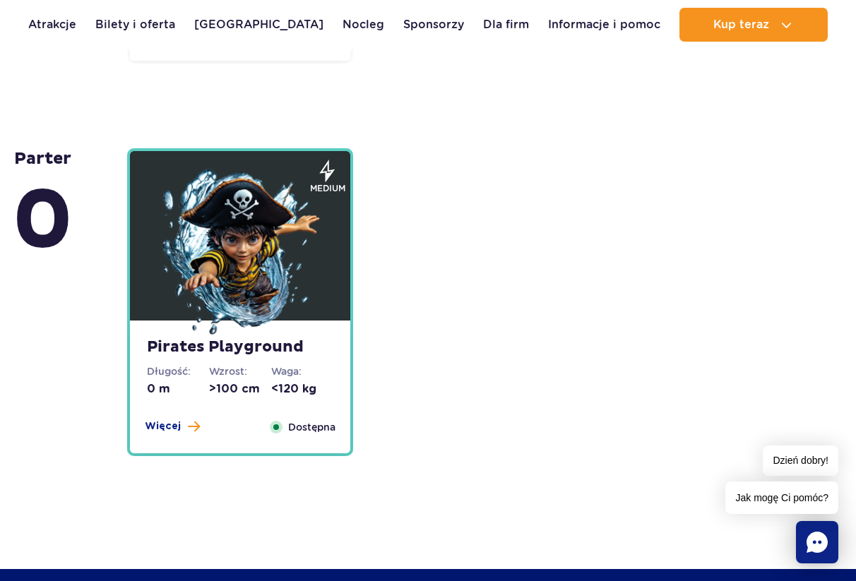
click at [222, 333] on img at bounding box center [239, 253] width 169 height 169
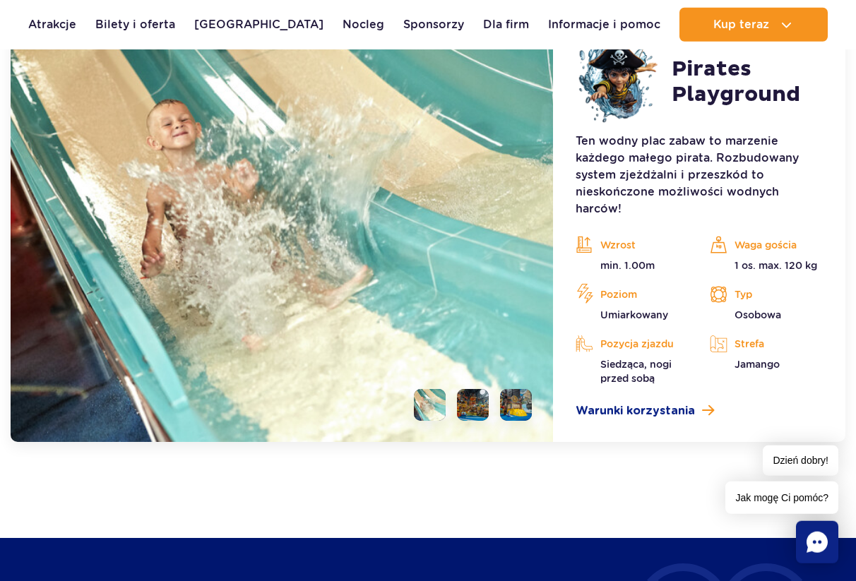
scroll to position [4148, 0]
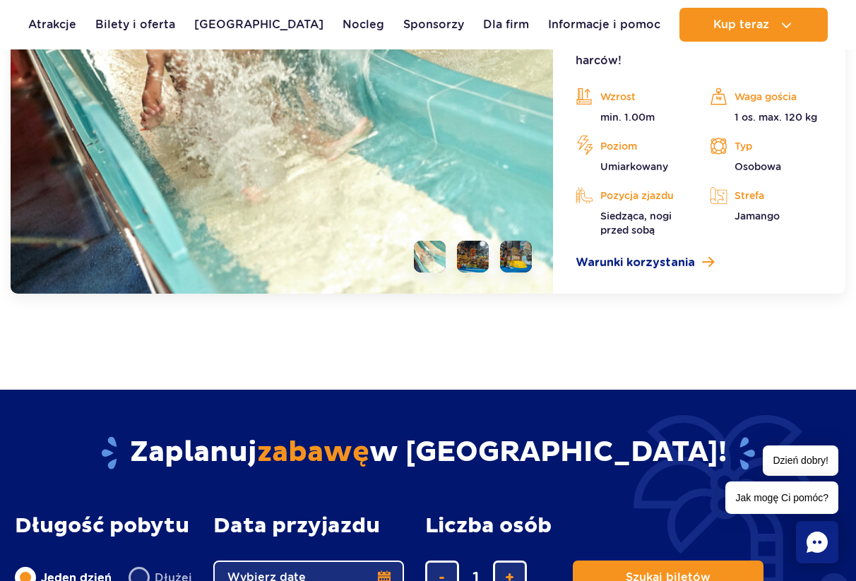
click at [475, 241] on li at bounding box center [473, 257] width 32 height 32
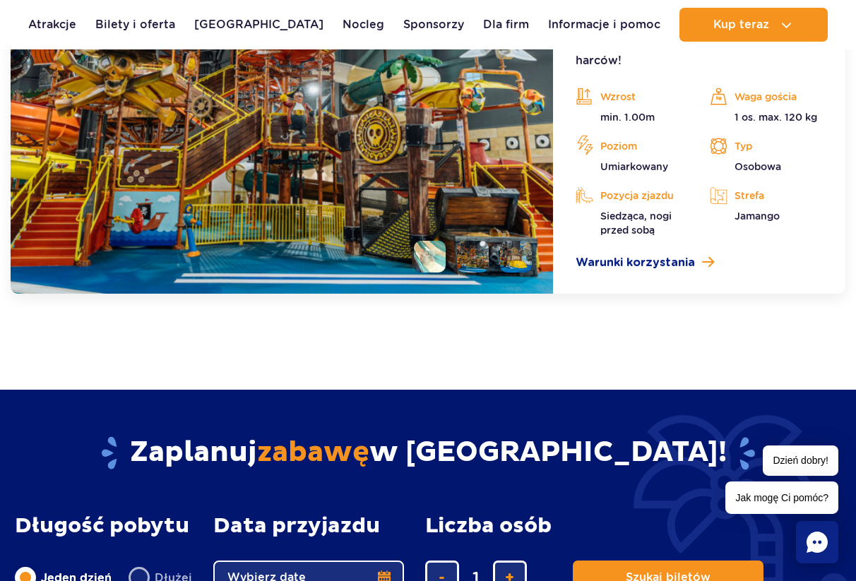
scroll to position [3932, 0]
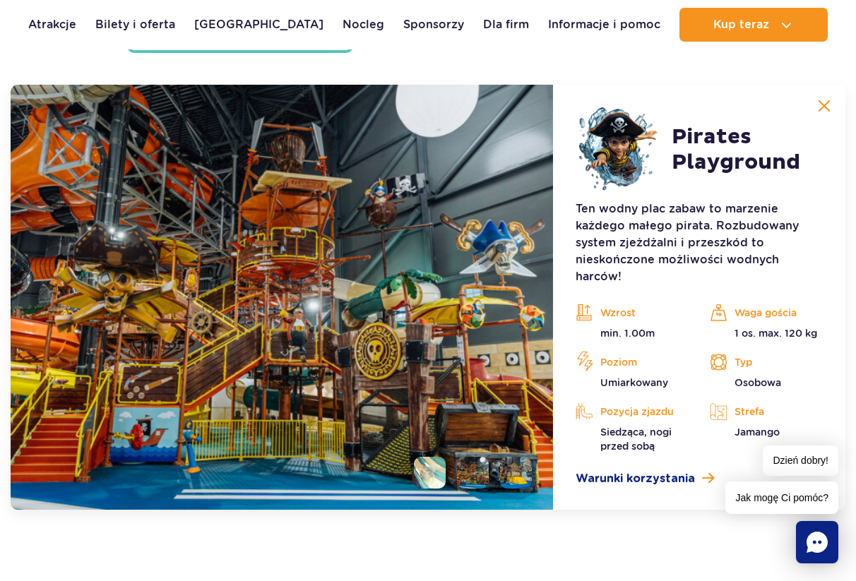
click at [513, 457] on li at bounding box center [516, 473] width 32 height 32
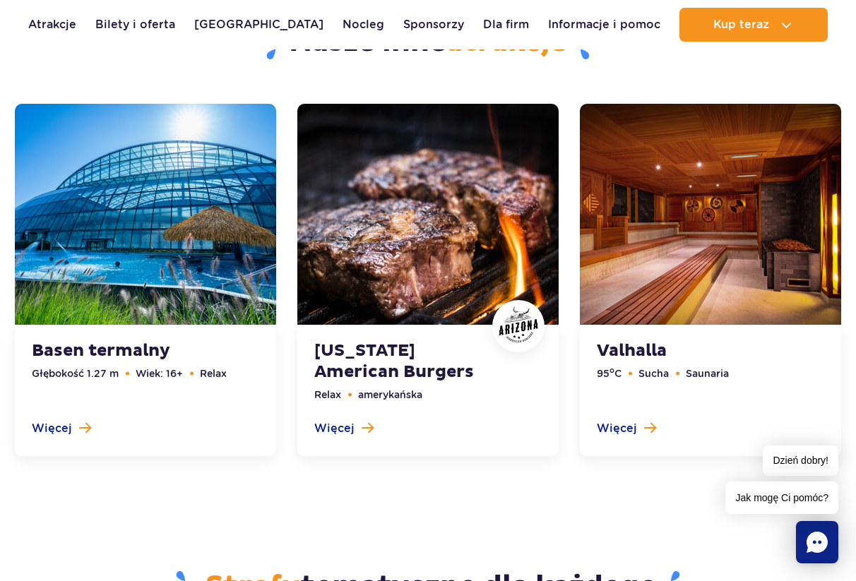
scroll to position [4869, 0]
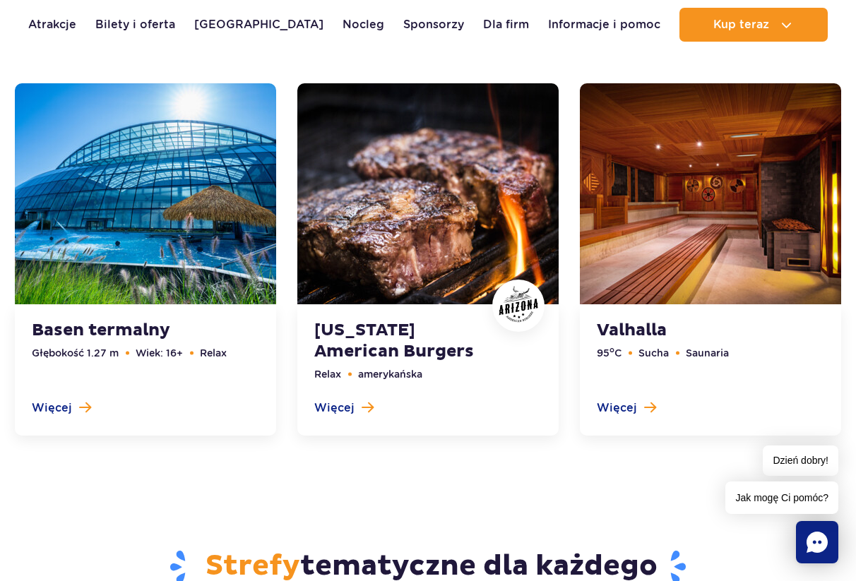
click at [623, 400] on link at bounding box center [710, 259] width 261 height 352
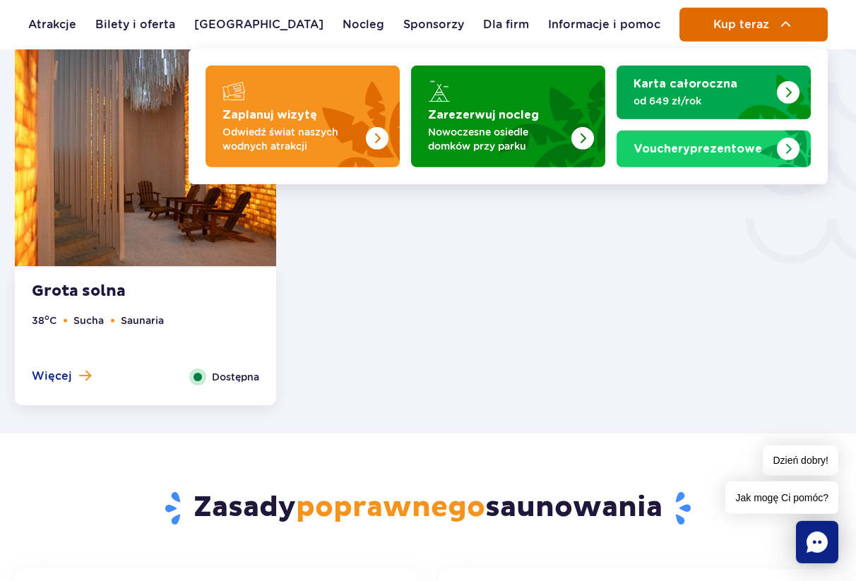
scroll to position [2430, 0]
